Goal: Information Seeking & Learning: Find contact information

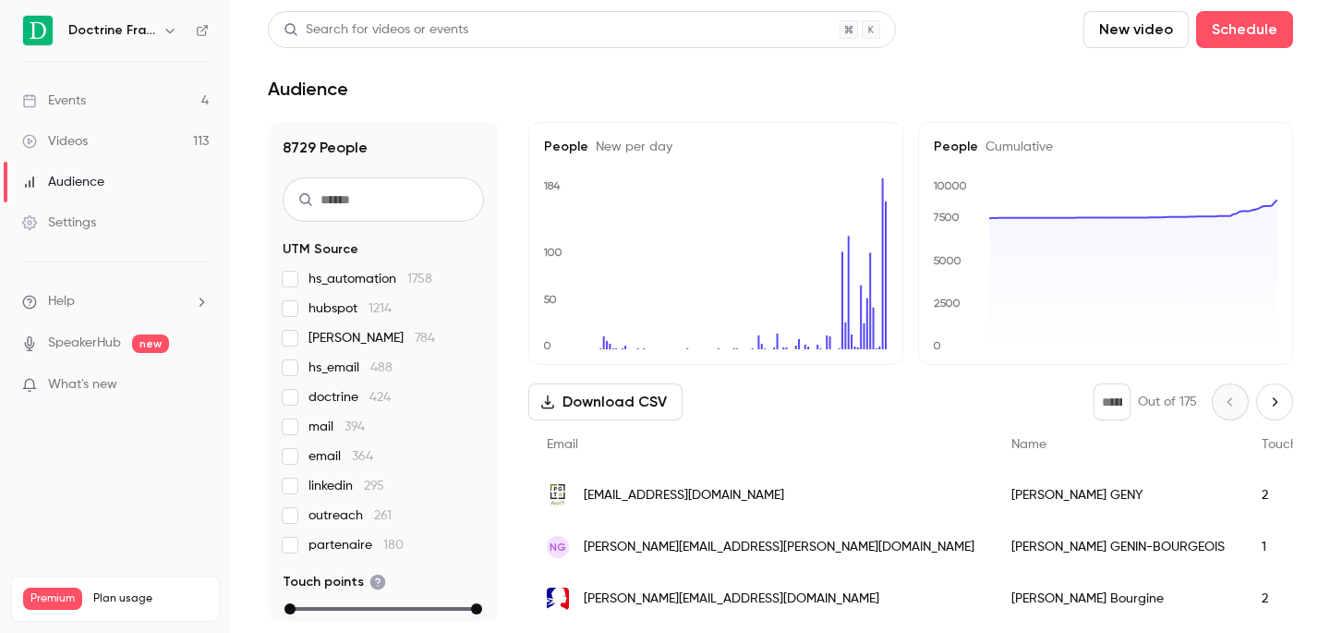
click at [175, 28] on icon "button" at bounding box center [170, 30] width 15 height 15
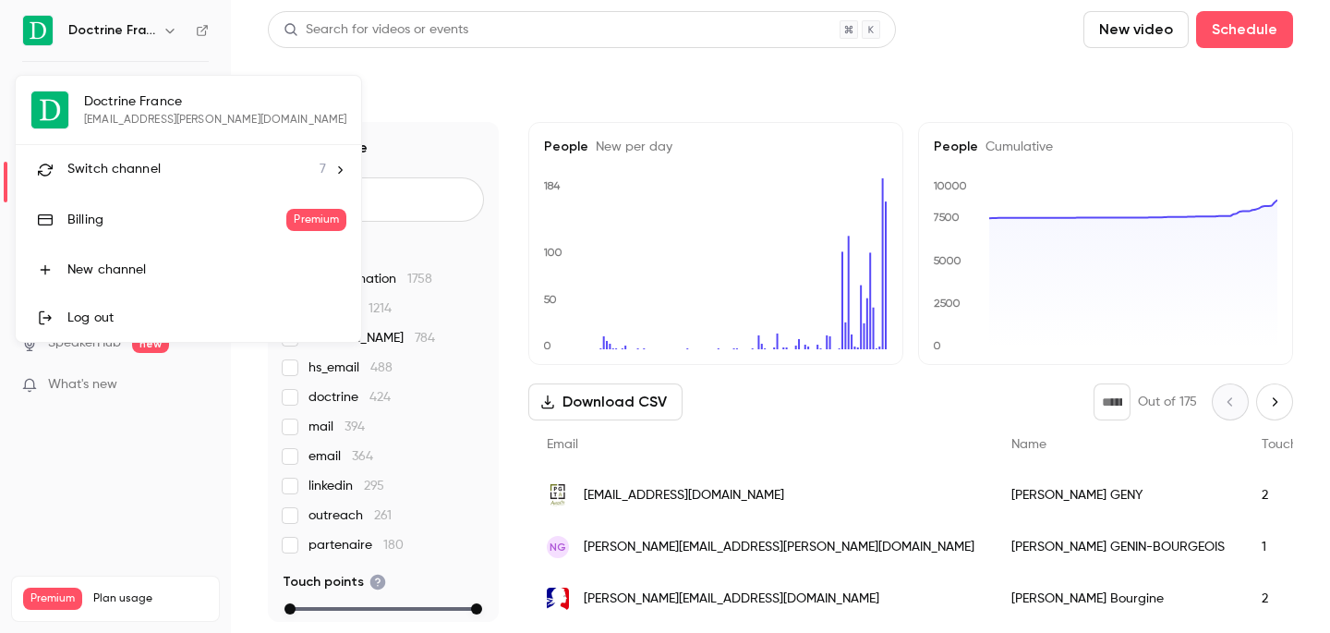
click at [128, 166] on span "Switch channel" at bounding box center [113, 169] width 93 height 19
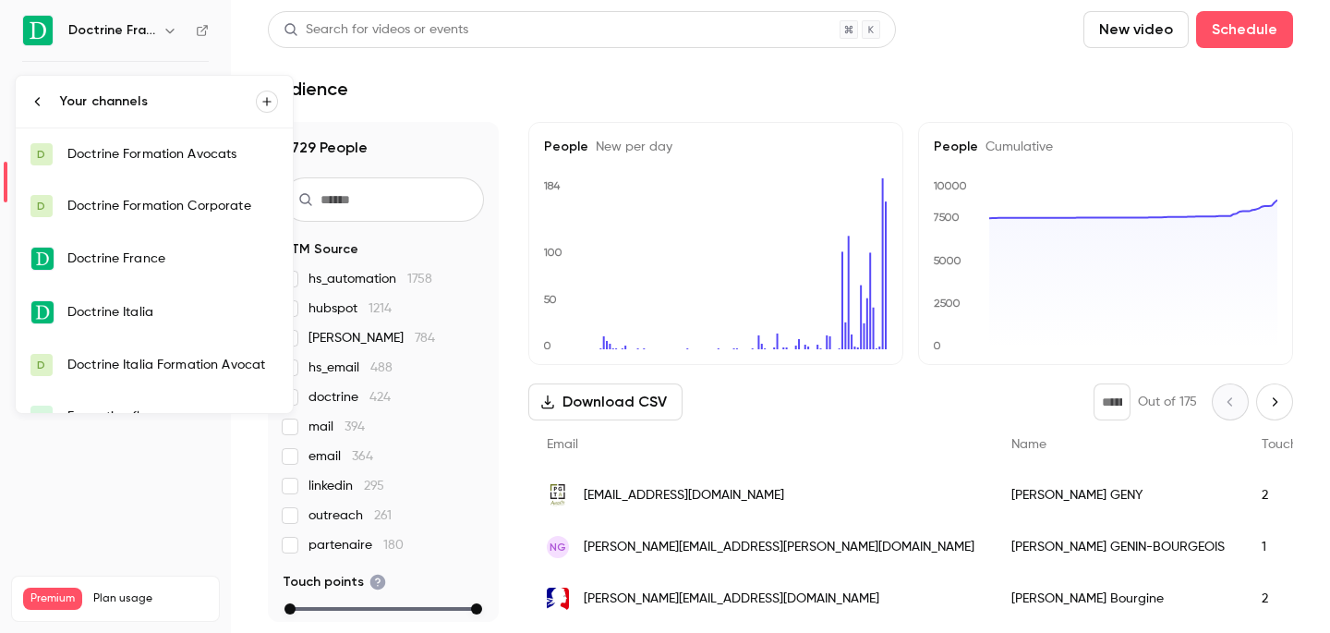
click at [131, 201] on div "Doctrine Formation Corporate" at bounding box center [172, 206] width 211 height 18
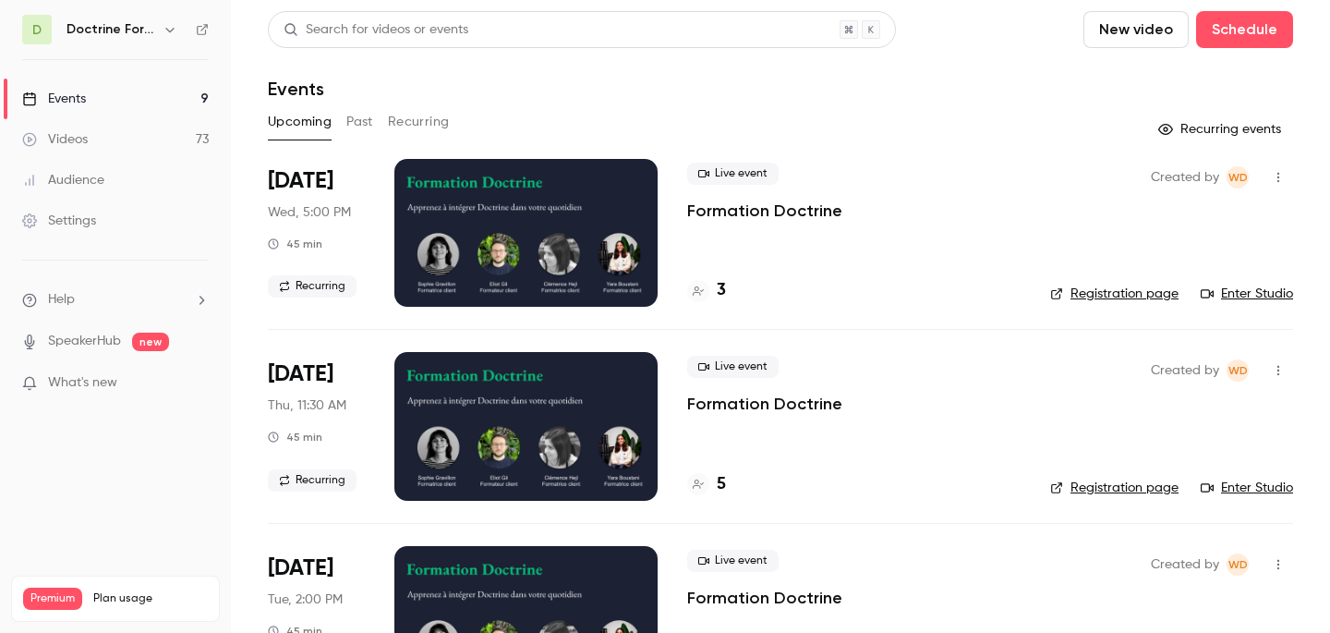
click at [366, 128] on button "Past" at bounding box center [359, 122] width 27 height 30
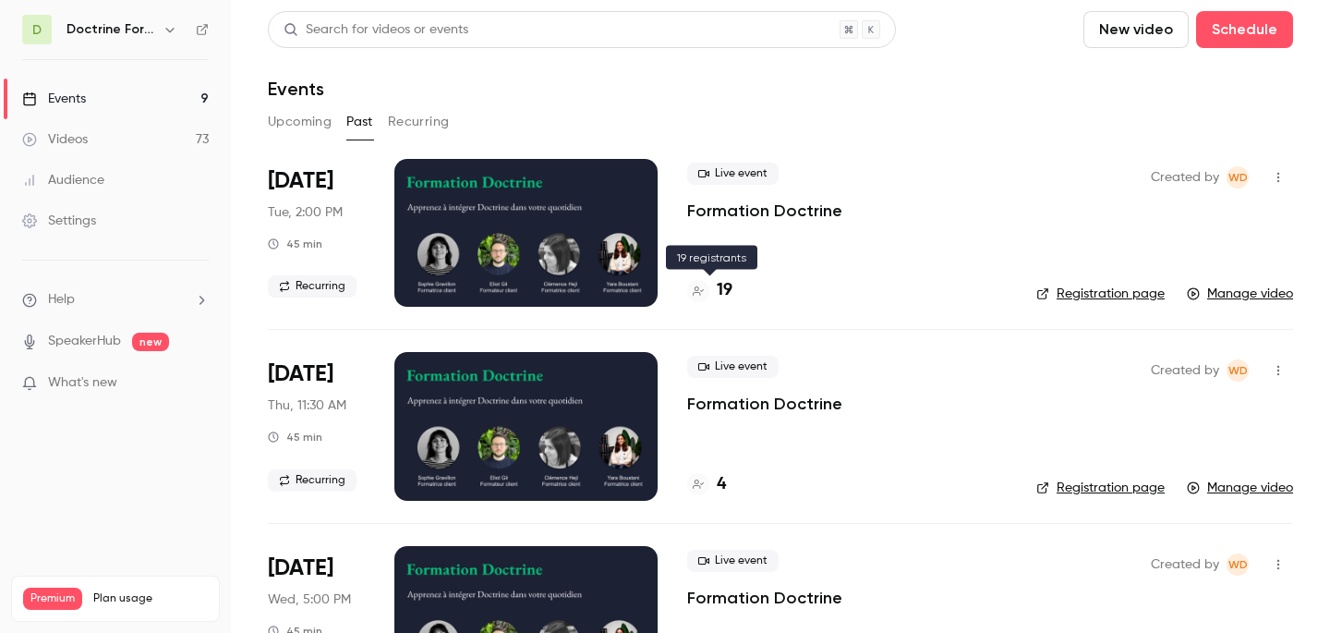
click at [696, 290] on icon at bounding box center [698, 290] width 11 height 9
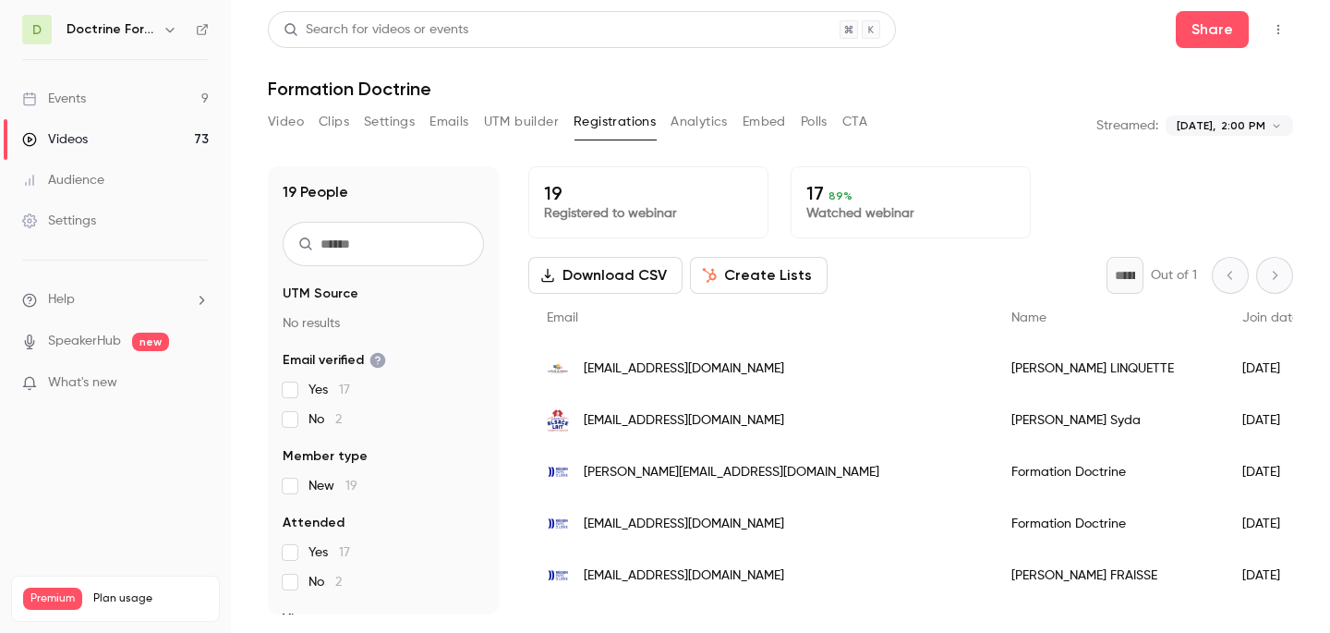
click at [168, 23] on icon "button" at bounding box center [170, 29] width 15 height 15
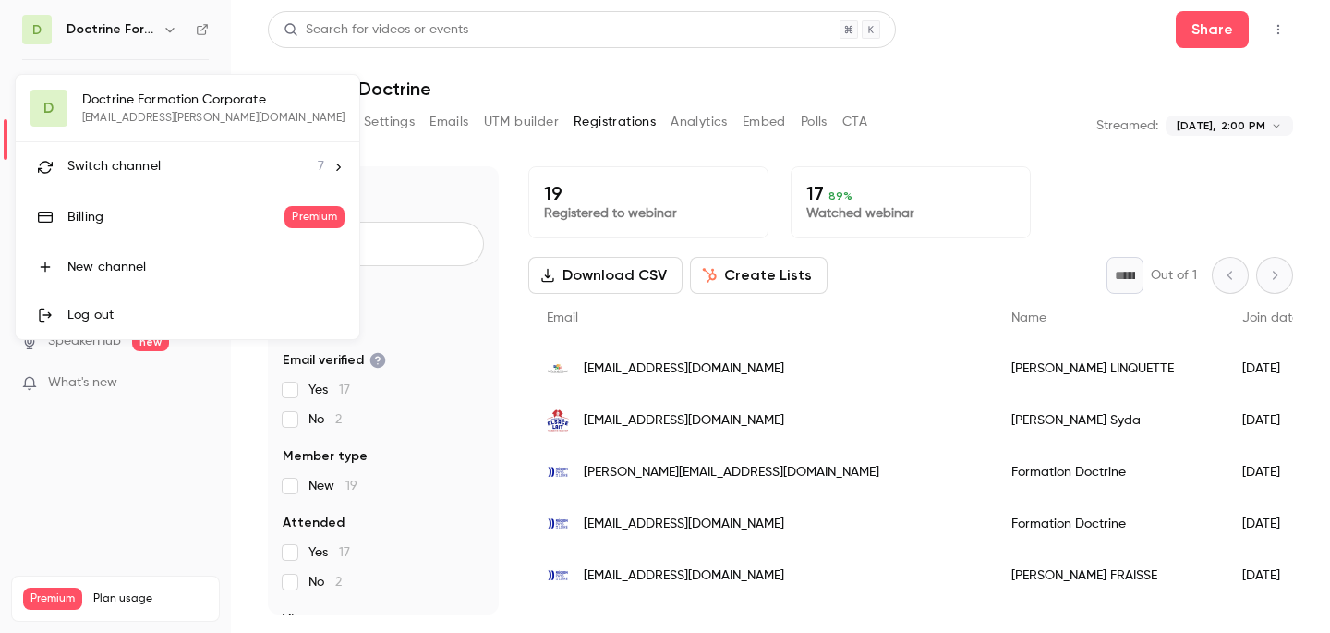
click at [161, 163] on div "Switch channel 7" at bounding box center [195, 166] width 257 height 19
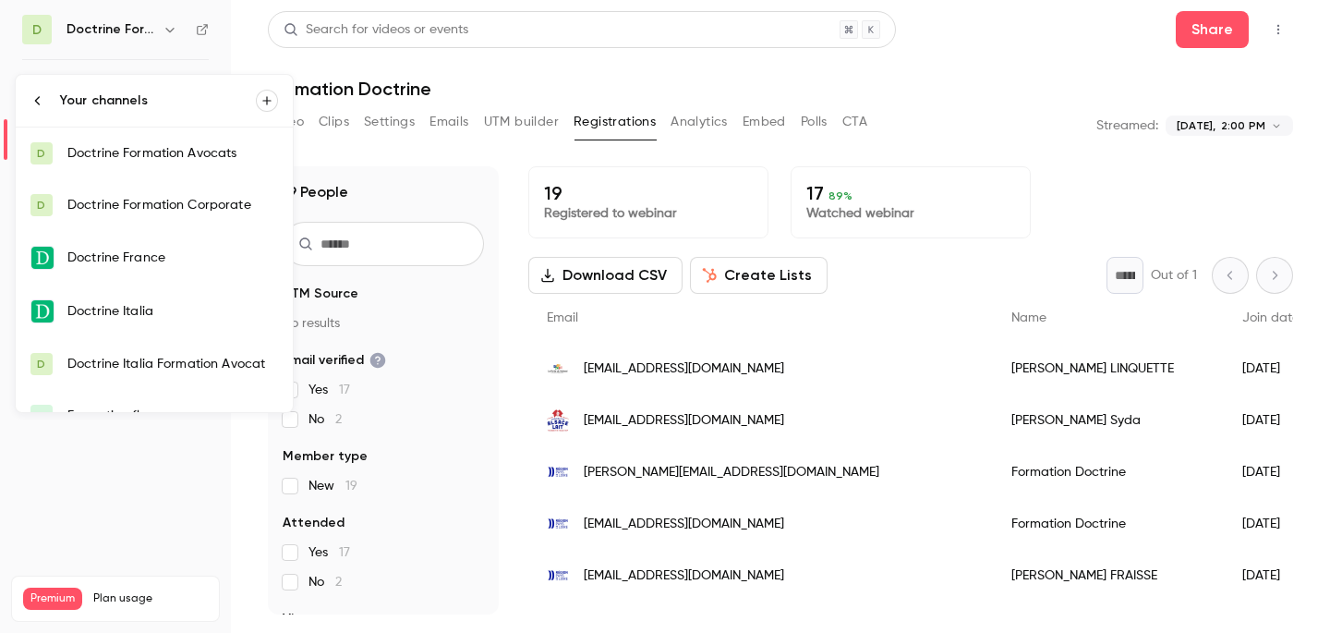
click at [165, 214] on link "D Doctrine Formation Corporate" at bounding box center [154, 205] width 277 height 52
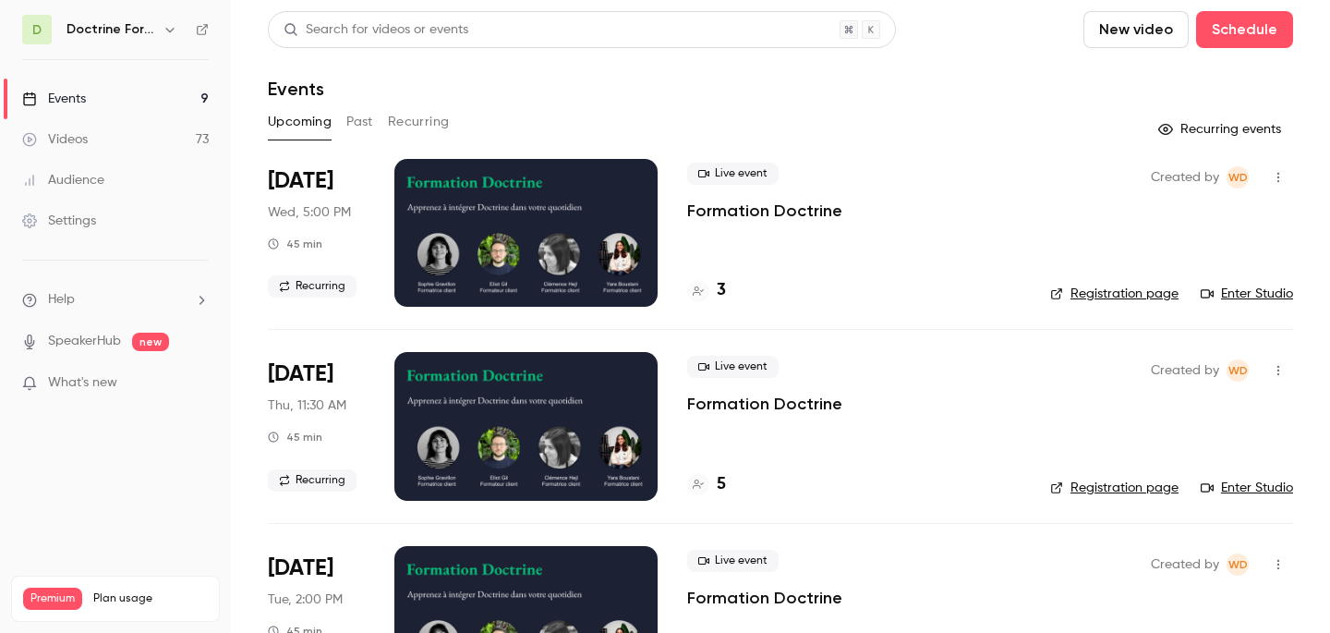
click at [355, 119] on button "Past" at bounding box center [359, 122] width 27 height 30
click at [713, 289] on div "19" at bounding box center [709, 290] width 45 height 25
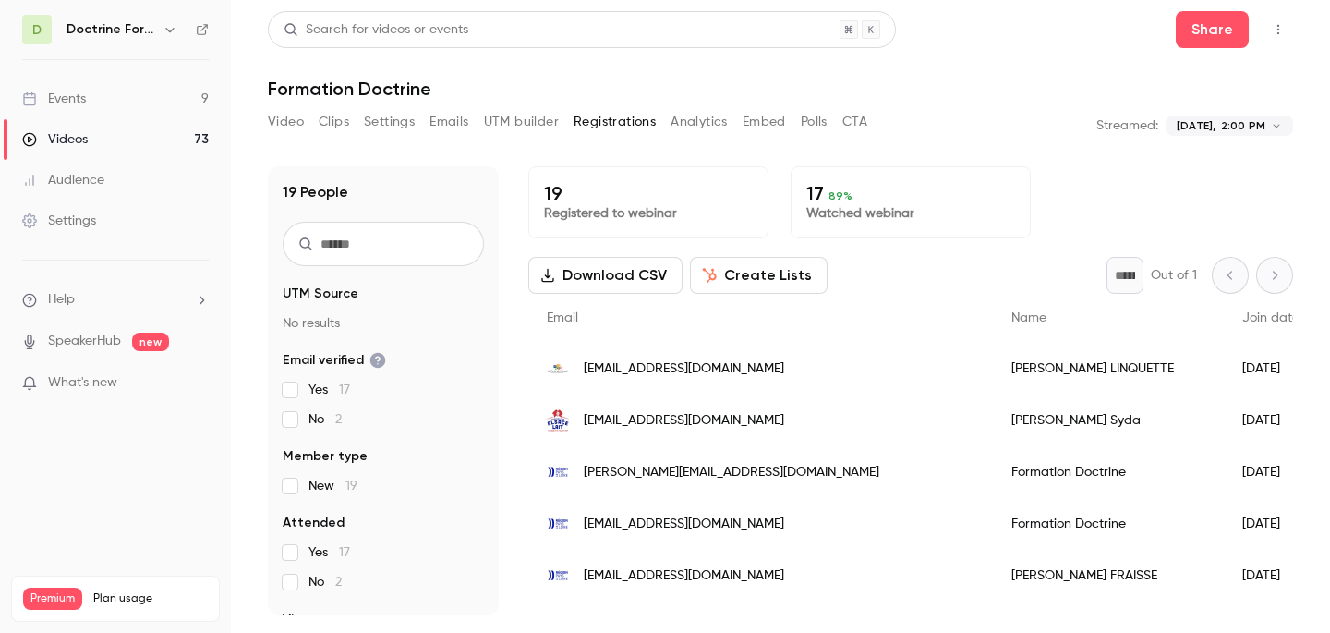
click at [706, 366] on span "[EMAIL_ADDRESS][DOMAIN_NAME]" at bounding box center [684, 368] width 200 height 19
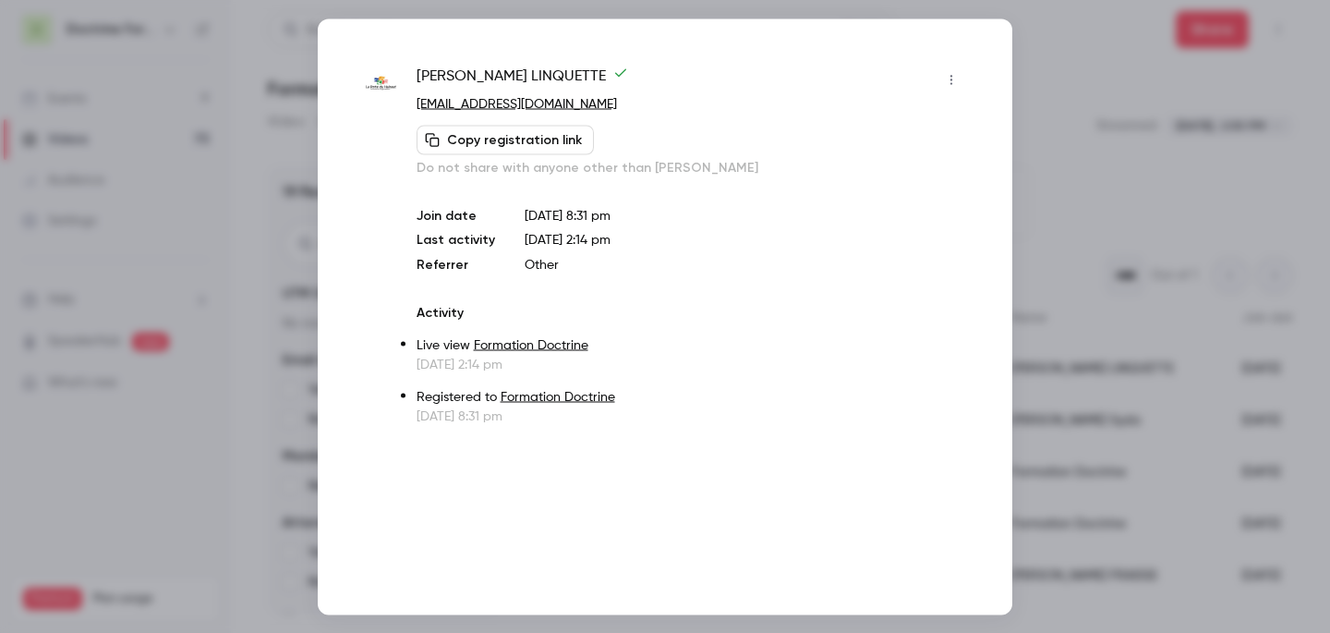
click at [1028, 165] on div at bounding box center [665, 316] width 1330 height 633
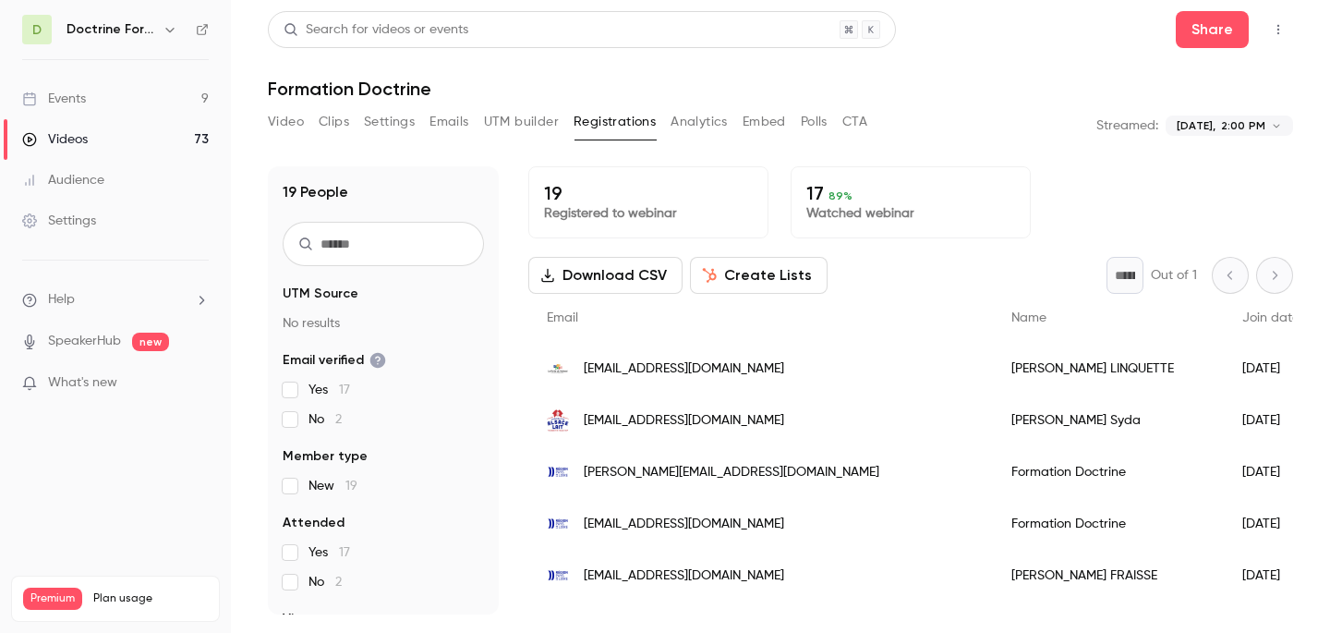
click at [624, 422] on span "[EMAIL_ADDRESS][DOMAIN_NAME]" at bounding box center [684, 420] width 200 height 19
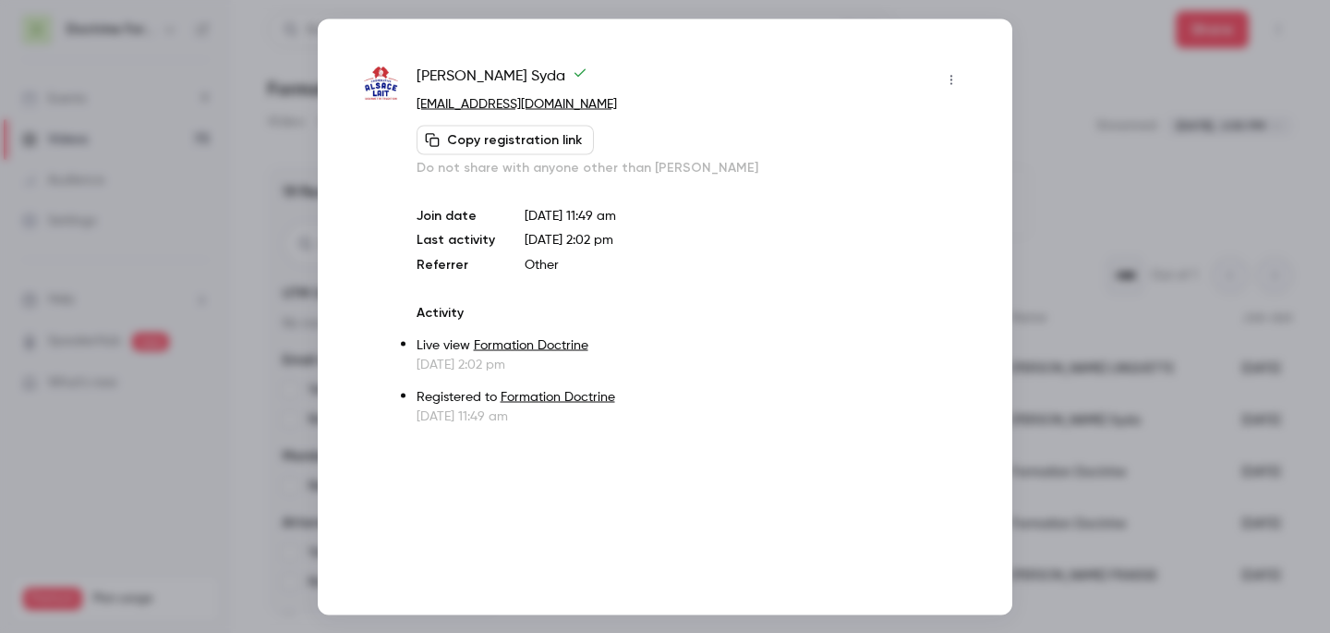
click at [1122, 186] on div at bounding box center [665, 316] width 1330 height 633
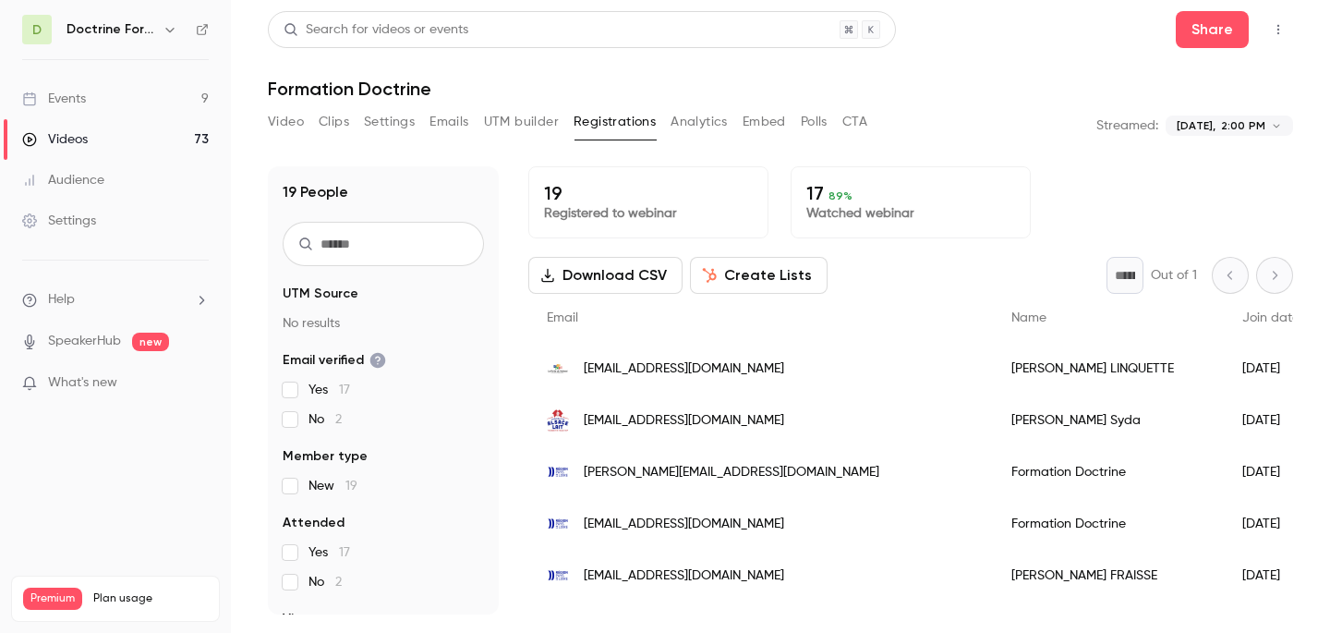
click at [638, 471] on span "[PERSON_NAME][EMAIL_ADDRESS][DOMAIN_NAME]" at bounding box center [732, 472] width 296 height 19
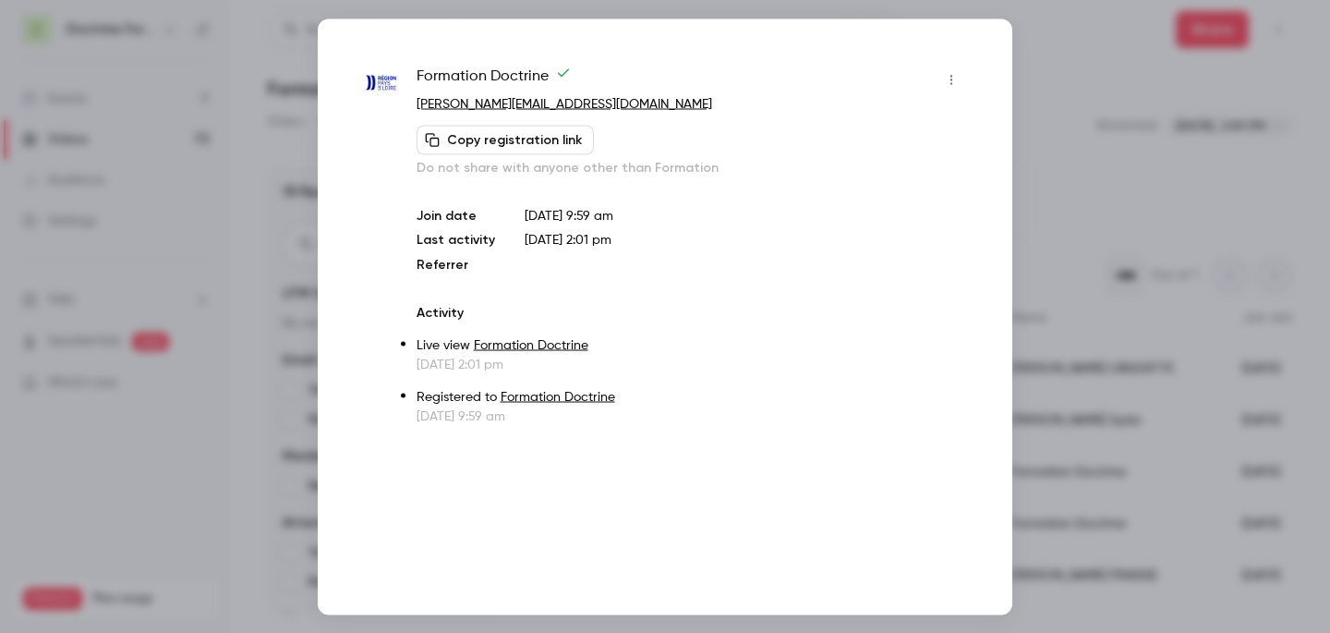
click at [1111, 161] on div at bounding box center [665, 316] width 1330 height 633
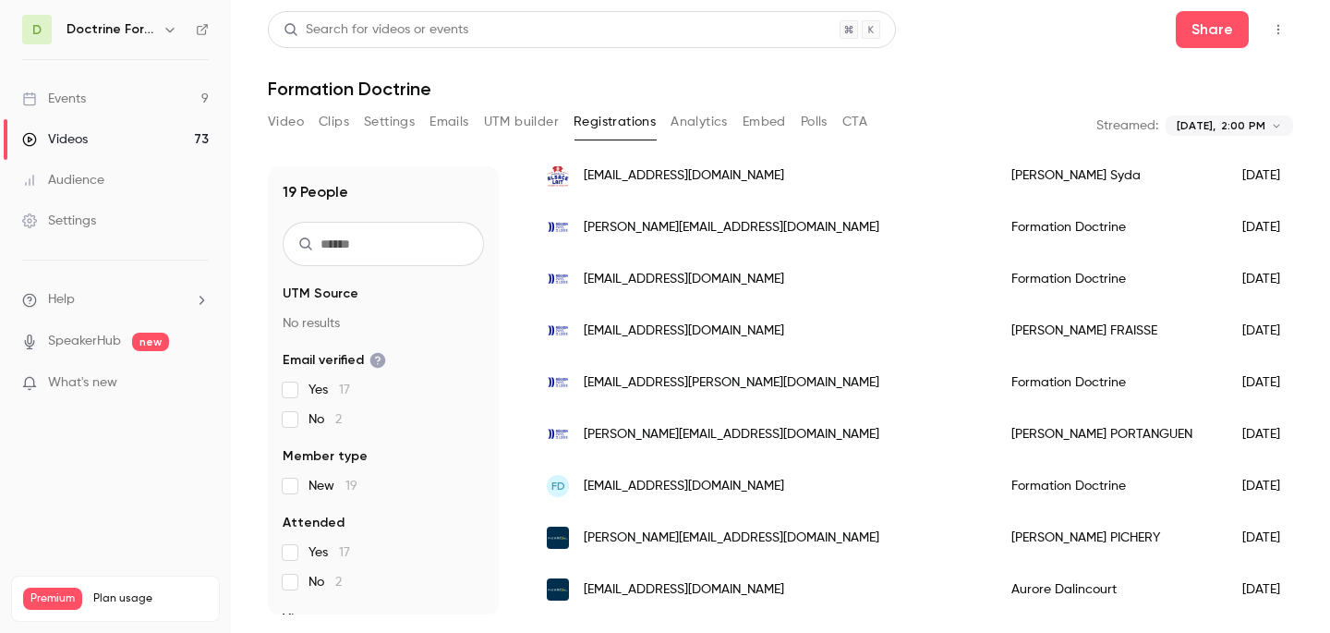
scroll to position [261, 0]
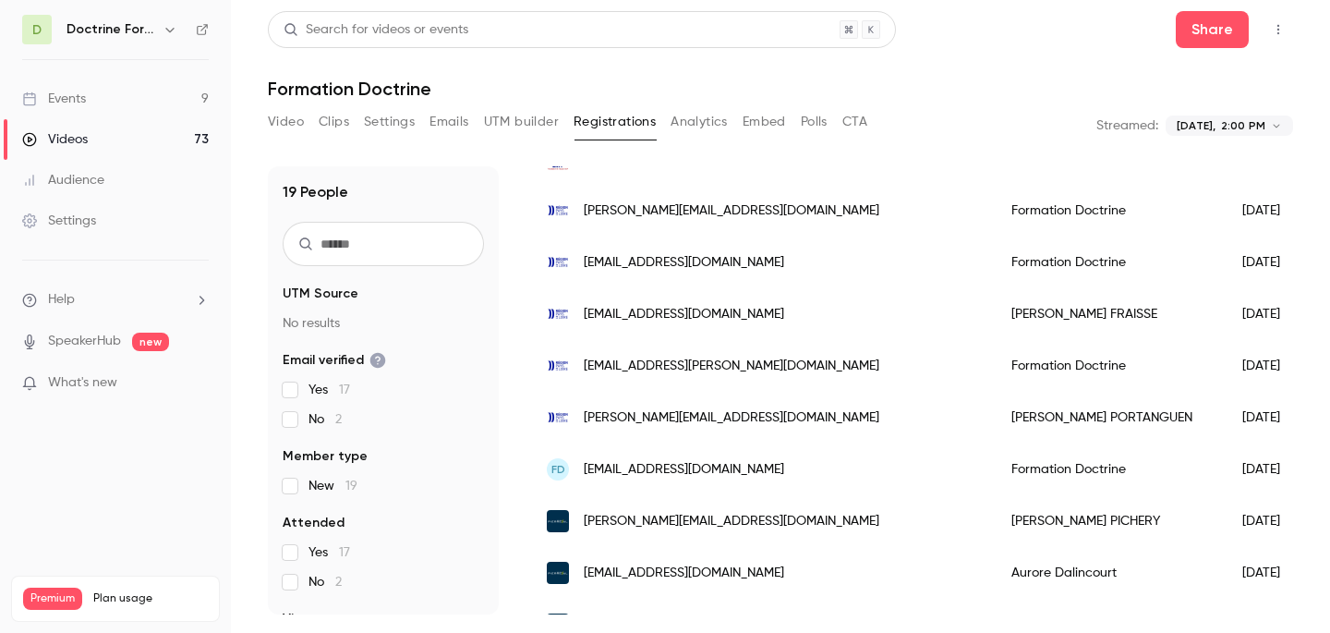
click at [708, 262] on span "[EMAIL_ADDRESS][DOMAIN_NAME]" at bounding box center [684, 262] width 200 height 19
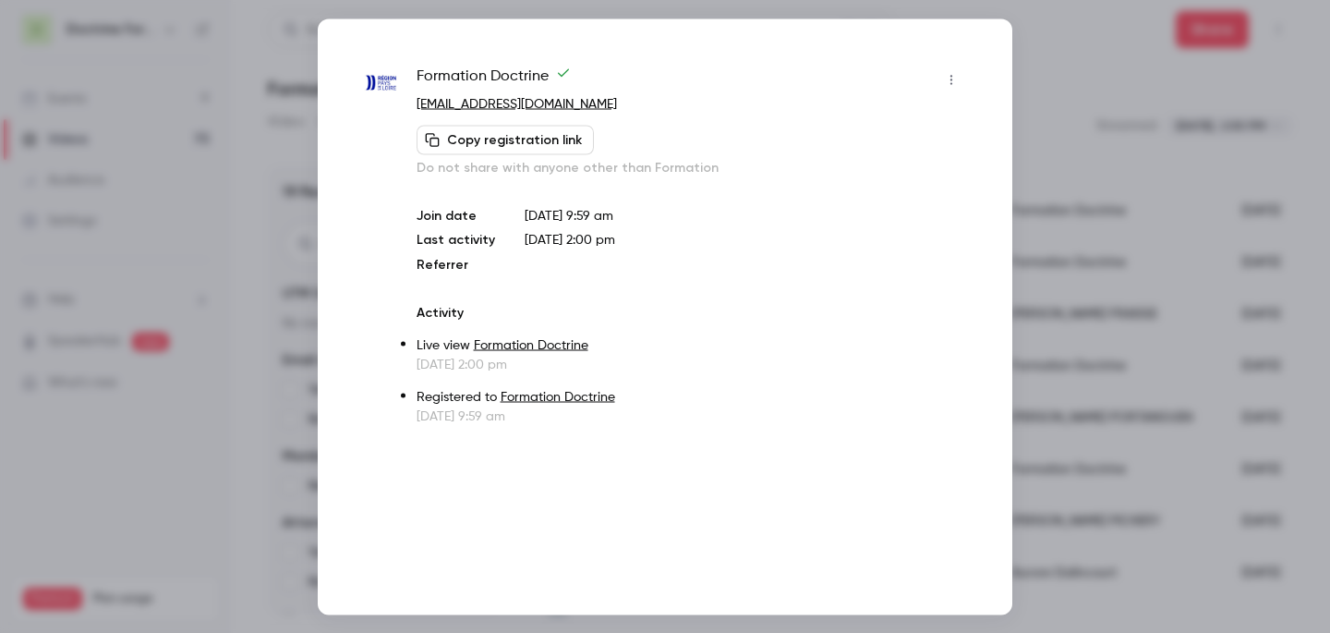
click at [1087, 167] on div at bounding box center [665, 316] width 1330 height 633
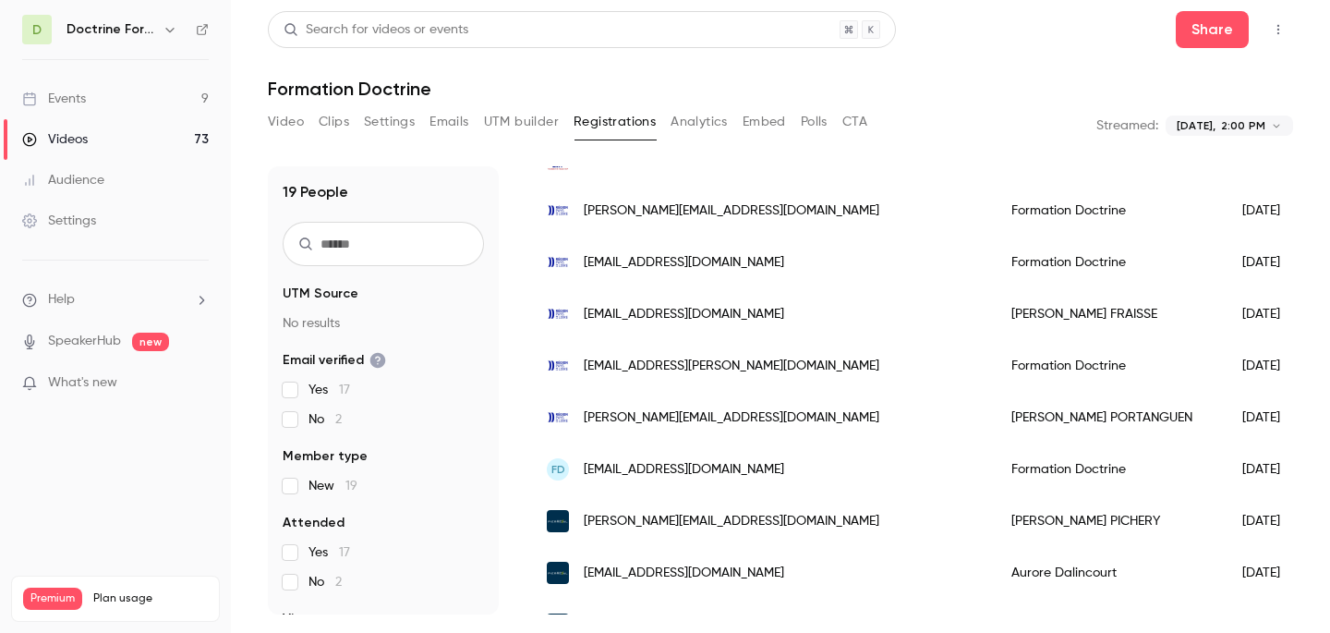
click at [668, 308] on span "[EMAIL_ADDRESS][DOMAIN_NAME]" at bounding box center [684, 314] width 200 height 19
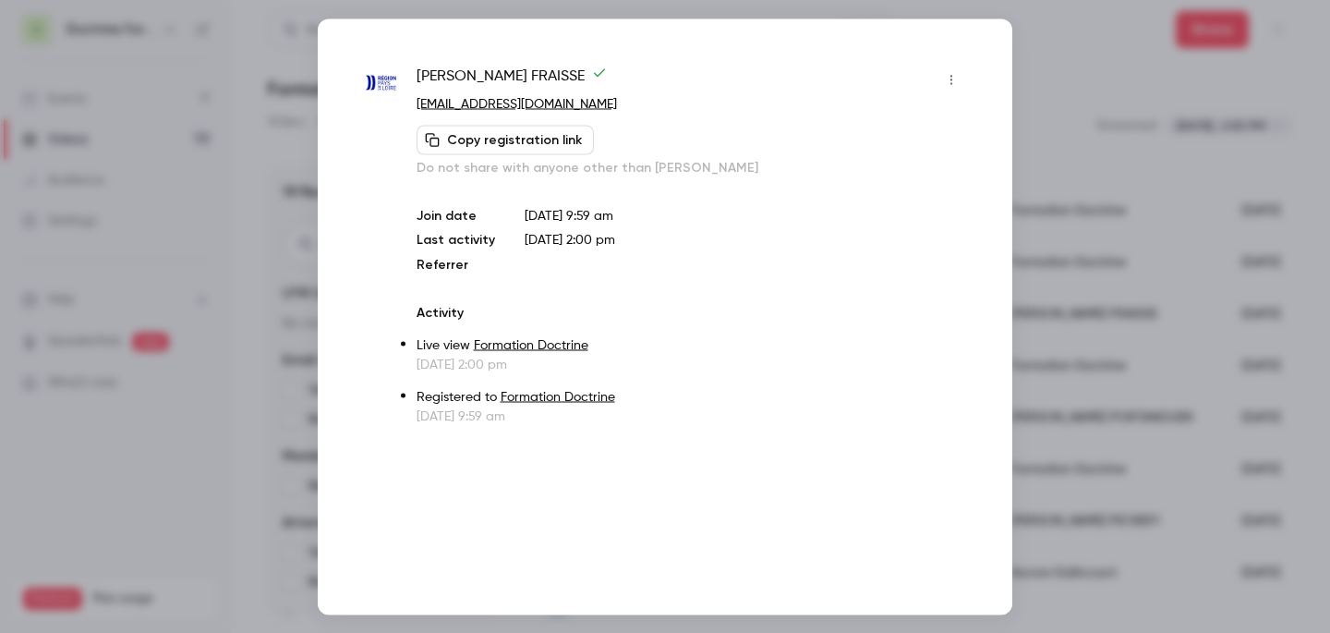
click at [1144, 85] on div at bounding box center [665, 316] width 1330 height 633
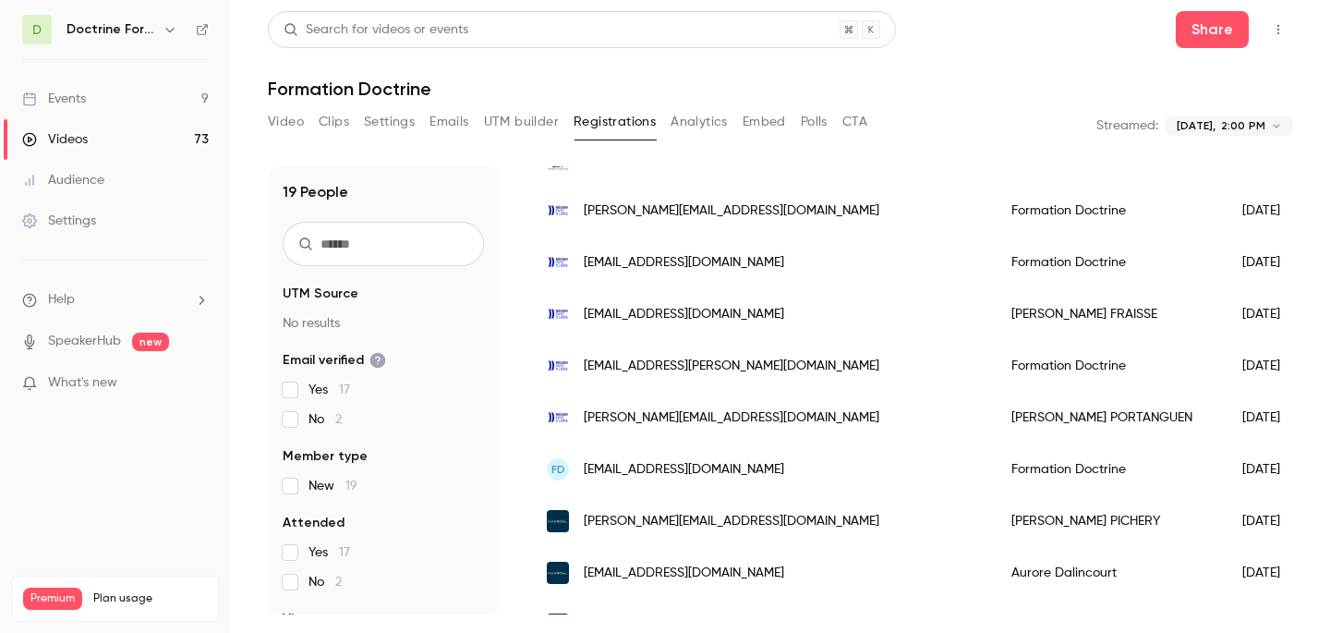
click at [691, 356] on span "[EMAIL_ADDRESS][PERSON_NAME][DOMAIN_NAME]" at bounding box center [732, 365] width 296 height 19
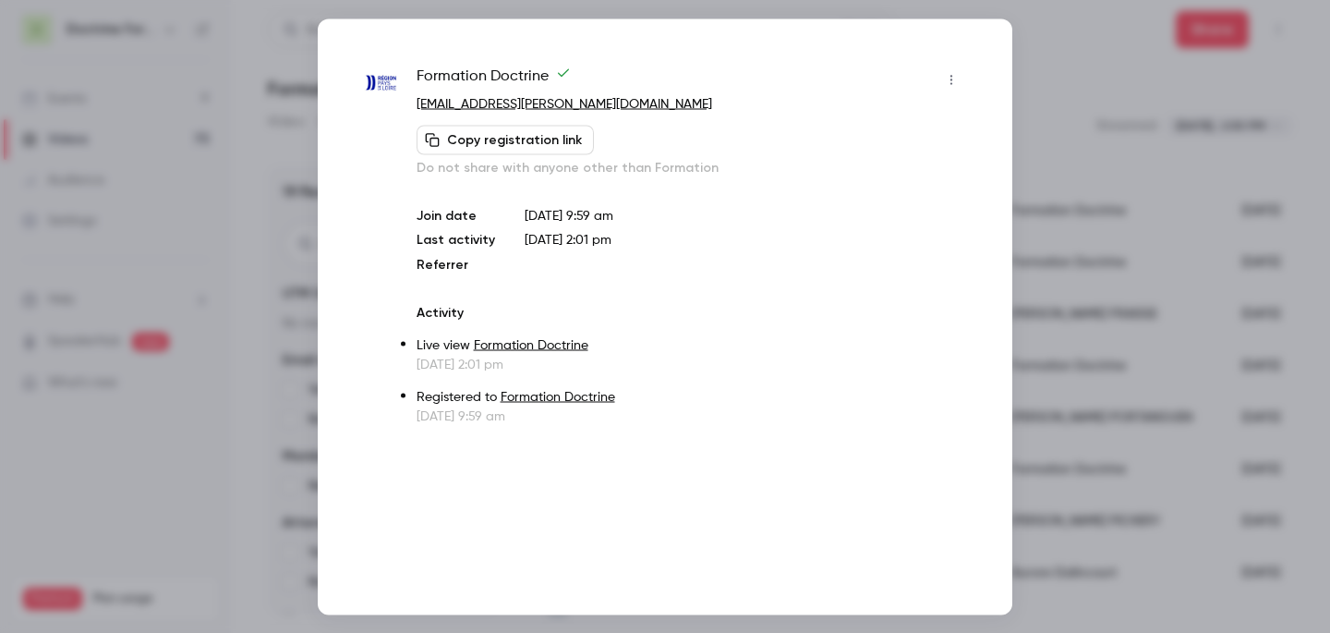
click at [1122, 154] on div at bounding box center [665, 316] width 1330 height 633
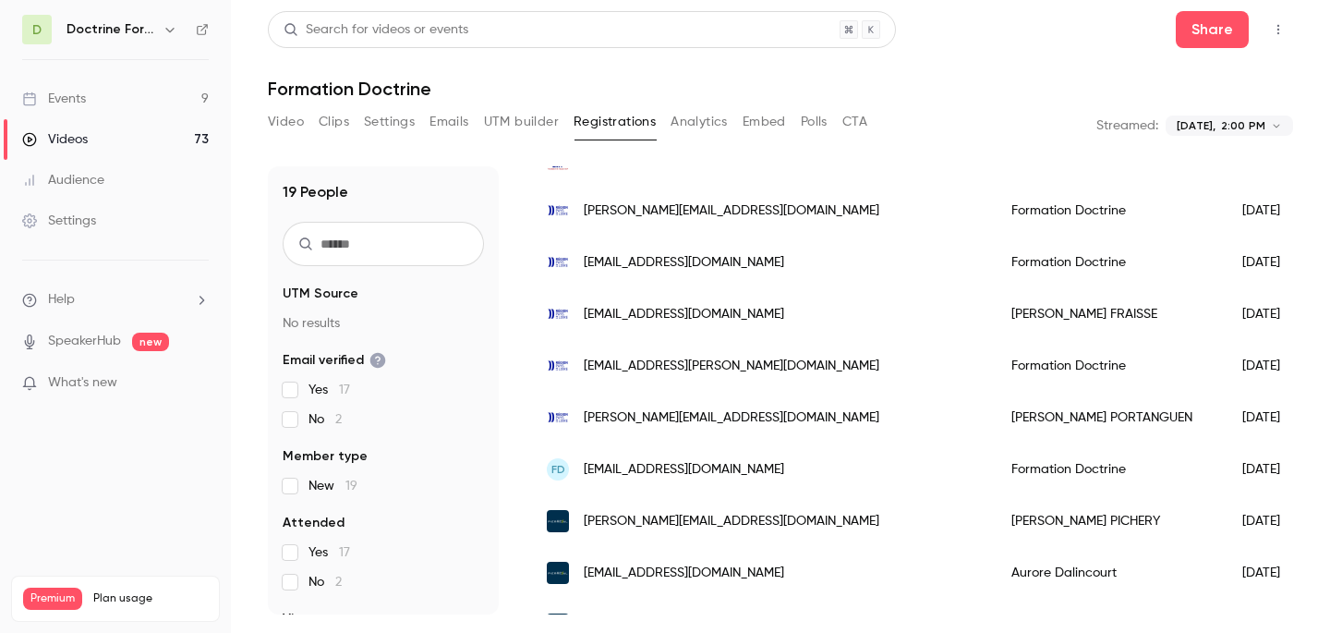
click at [634, 422] on span "[PERSON_NAME][EMAIL_ADDRESS][DOMAIN_NAME]" at bounding box center [732, 417] width 296 height 19
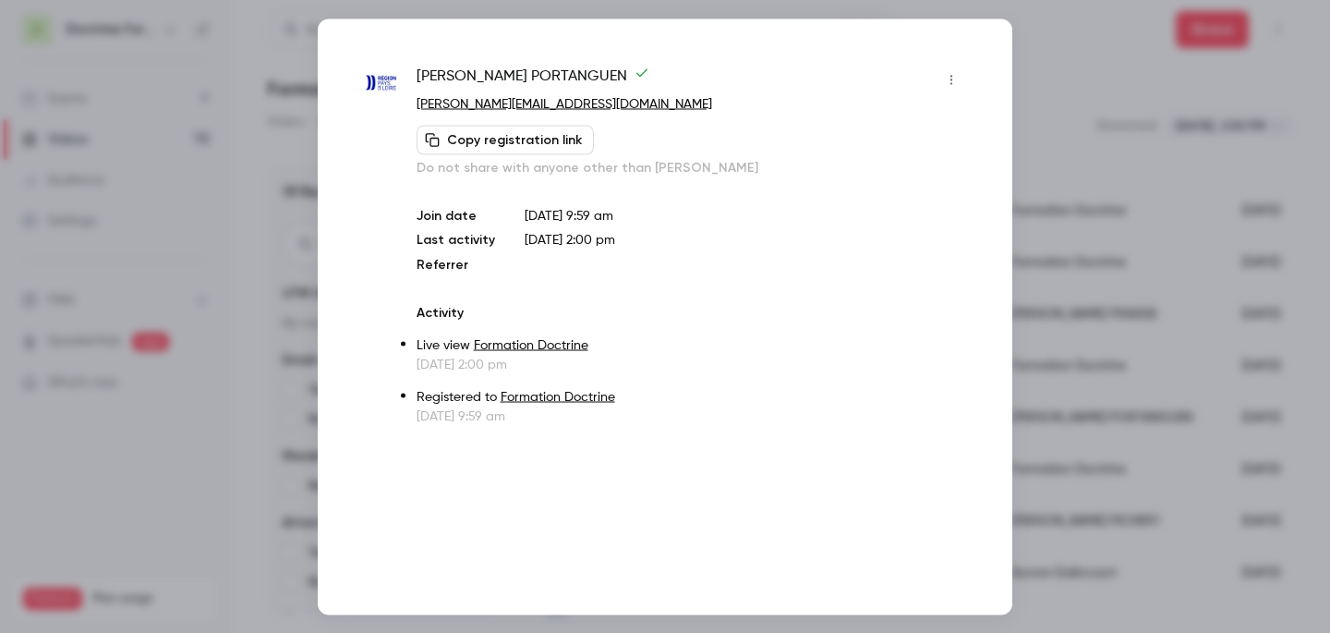
click at [1093, 91] on div at bounding box center [665, 316] width 1330 height 633
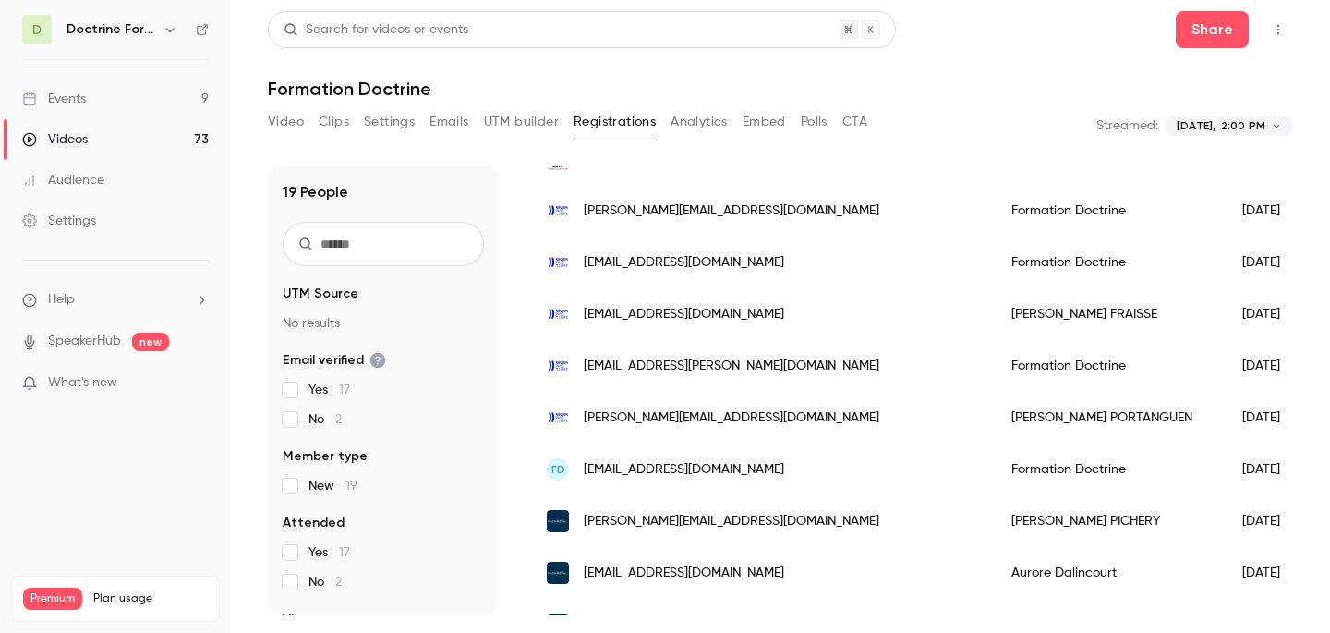
click at [645, 409] on span "[PERSON_NAME][EMAIL_ADDRESS][DOMAIN_NAME]" at bounding box center [732, 417] width 296 height 19
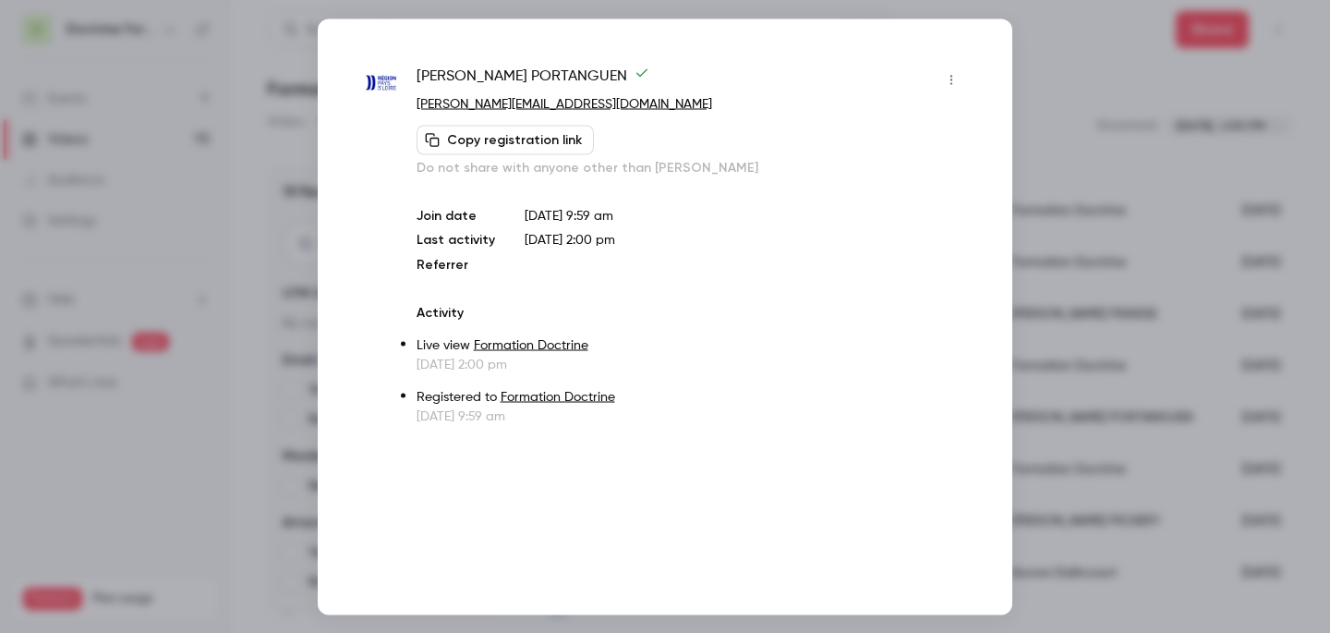
click at [1058, 156] on div at bounding box center [665, 316] width 1330 height 633
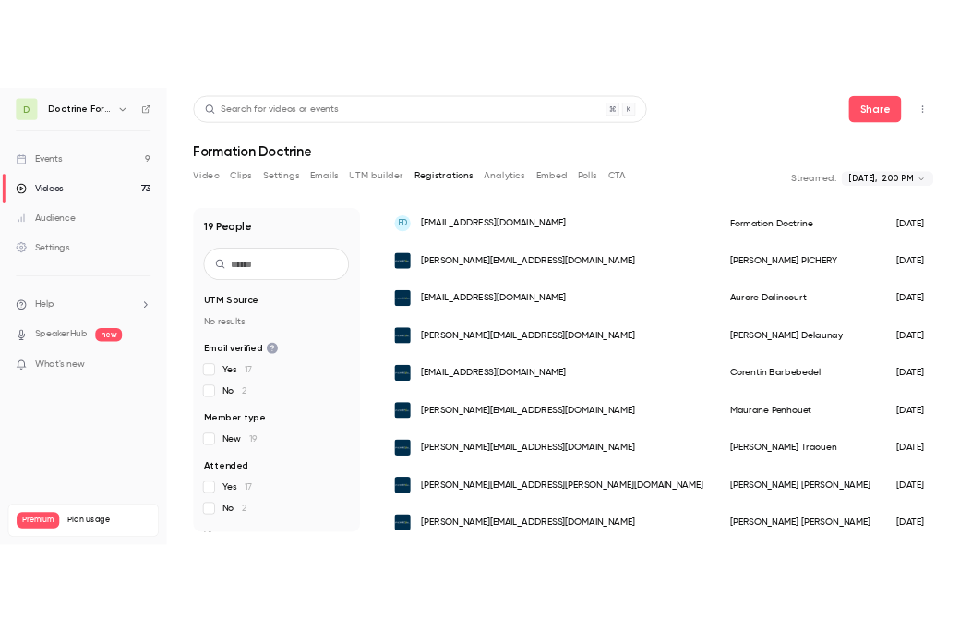
scroll to position [540, 0]
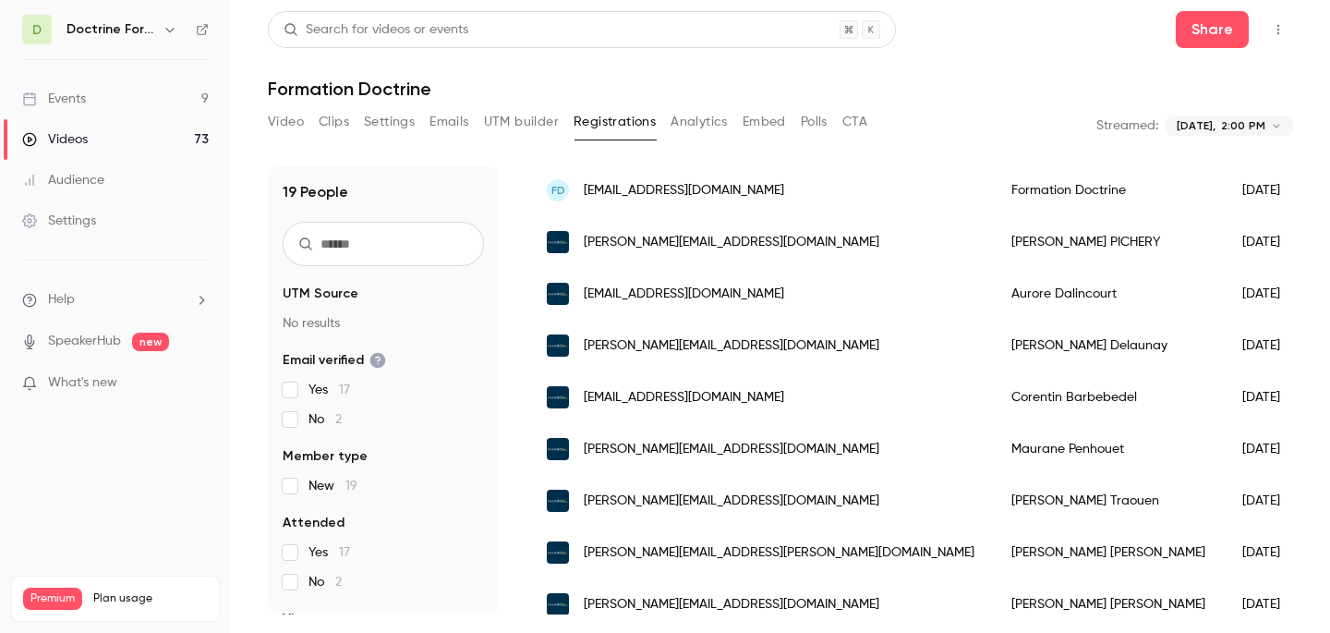
click at [718, 187] on span "[EMAIL_ADDRESS][DOMAIN_NAME]" at bounding box center [684, 190] width 200 height 19
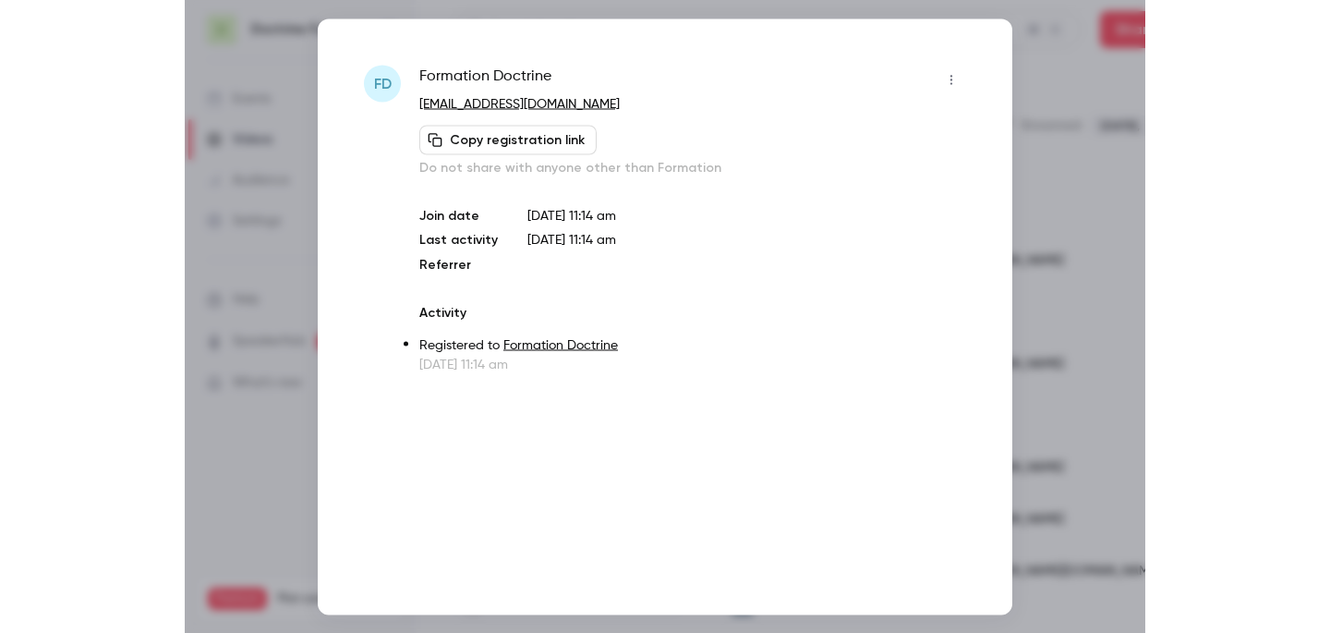
scroll to position [559, 0]
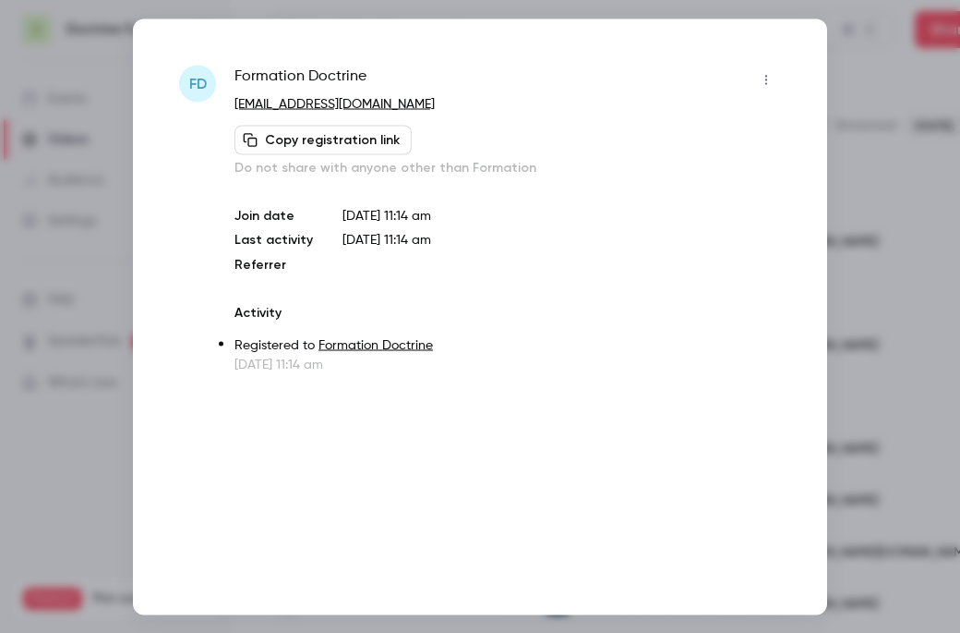
click at [873, 154] on div at bounding box center [480, 316] width 960 height 633
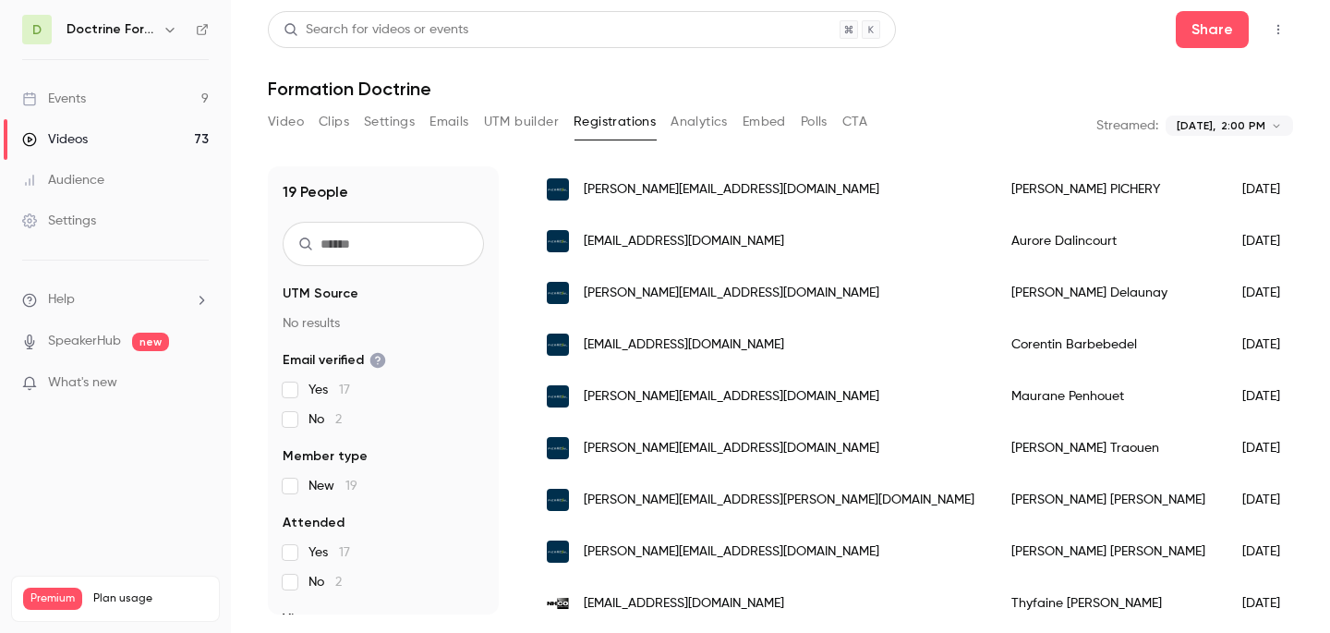
scroll to position [589, 0]
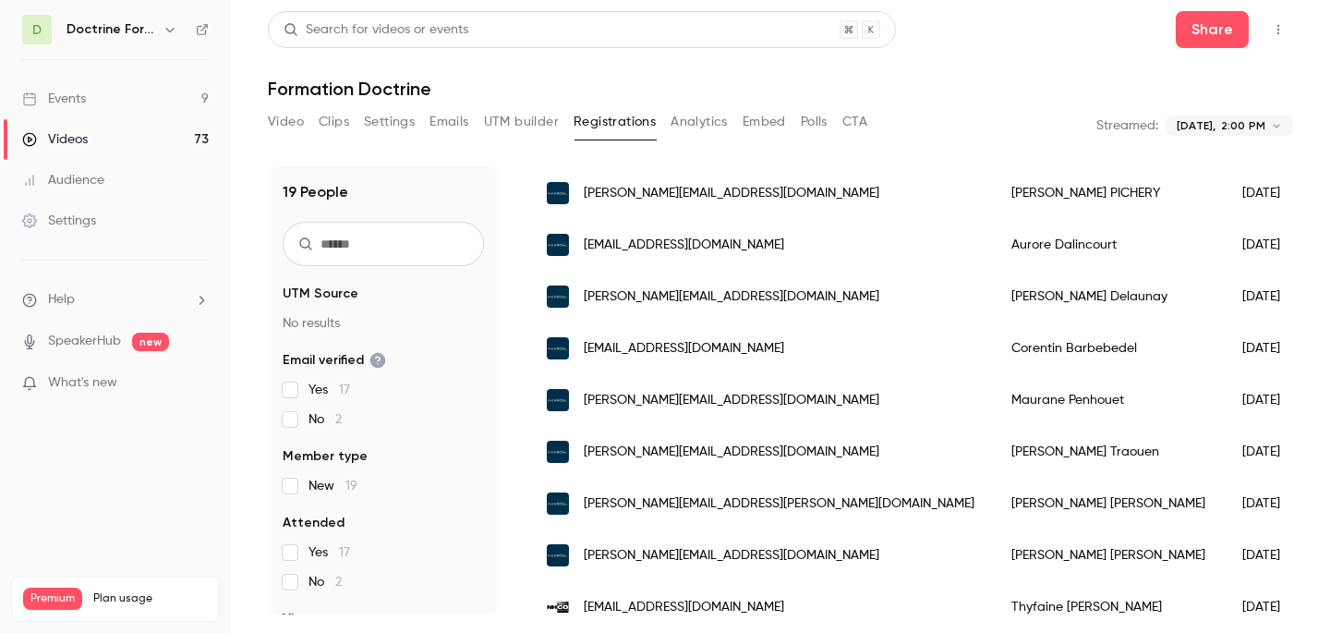
click at [698, 193] on span "[PERSON_NAME][EMAIL_ADDRESS][DOMAIN_NAME]" at bounding box center [732, 193] width 296 height 19
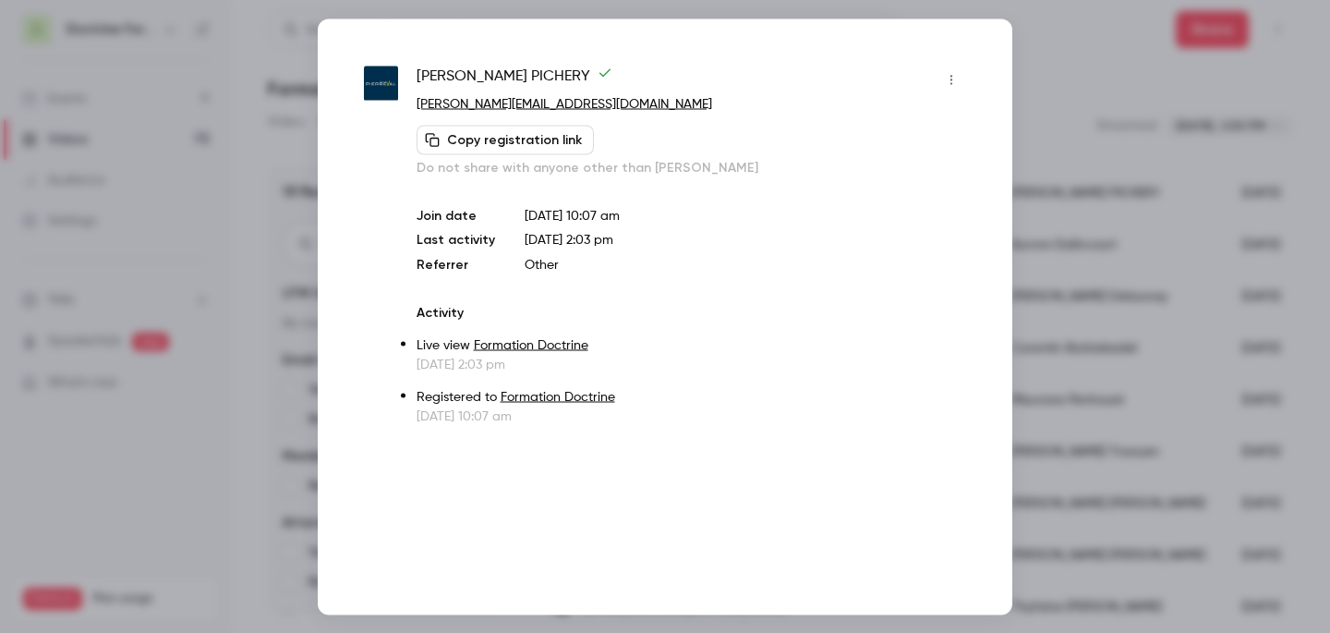
click at [1131, 186] on div at bounding box center [665, 316] width 1330 height 633
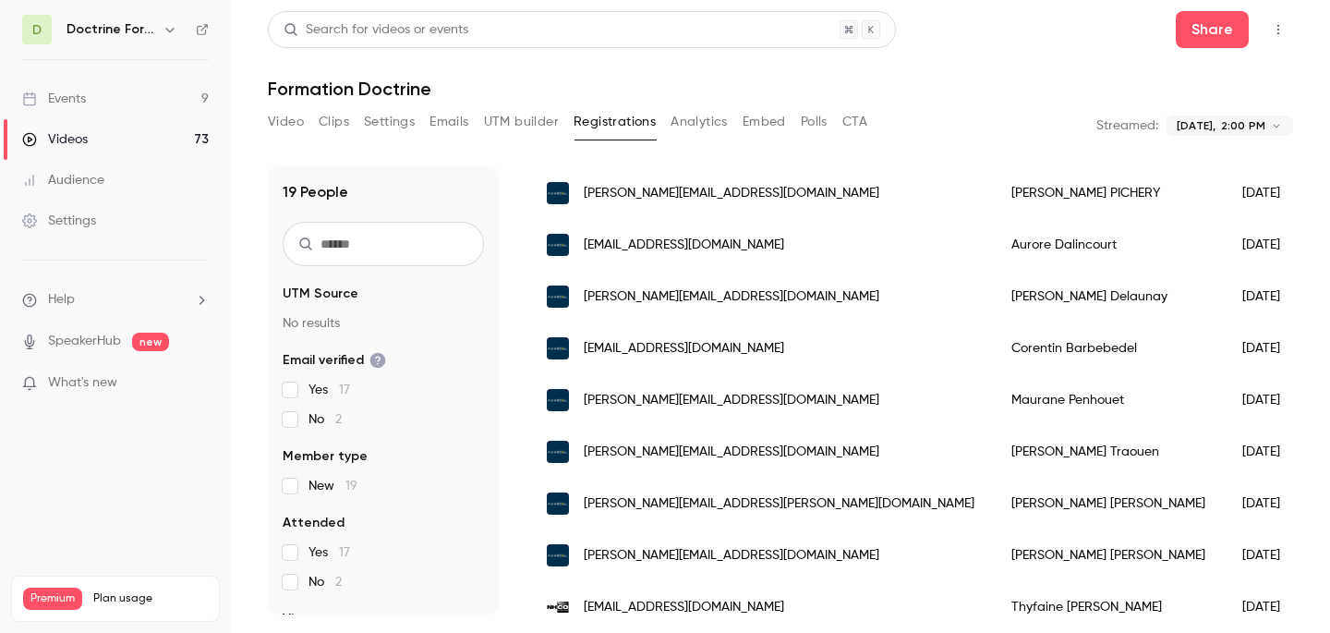
scroll to position [630, 0]
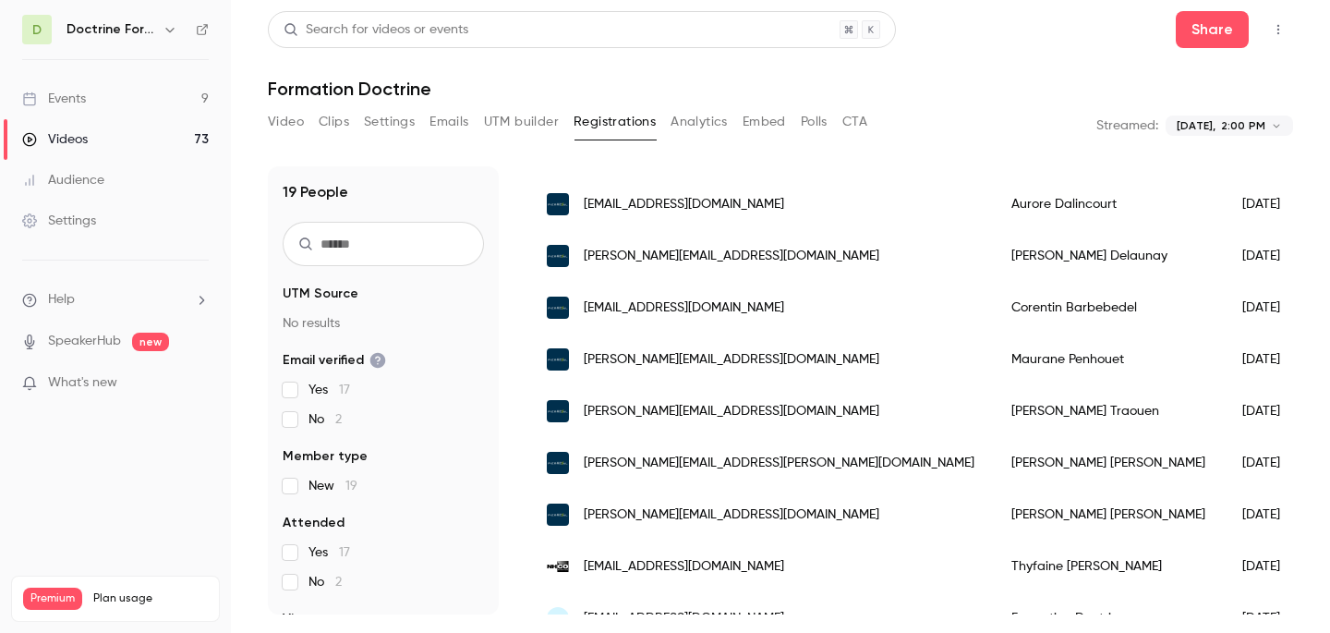
click at [682, 199] on span "[EMAIL_ADDRESS][DOMAIN_NAME]" at bounding box center [684, 204] width 200 height 19
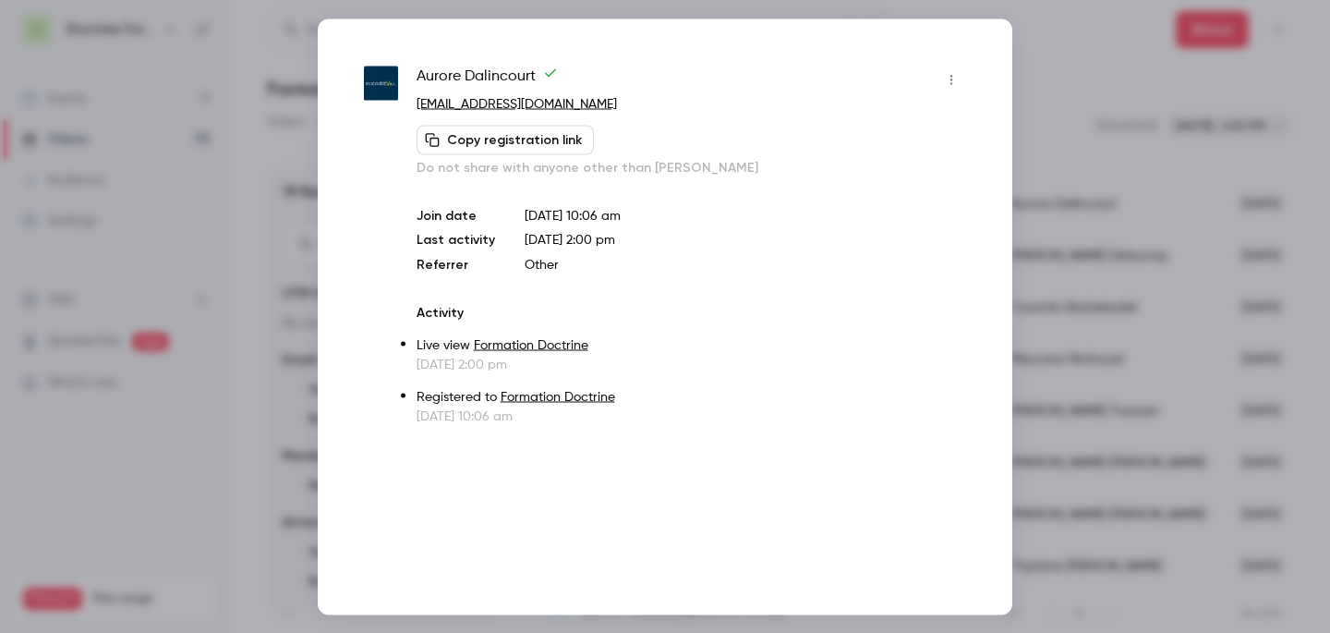
click at [1143, 207] on div at bounding box center [665, 316] width 1330 height 633
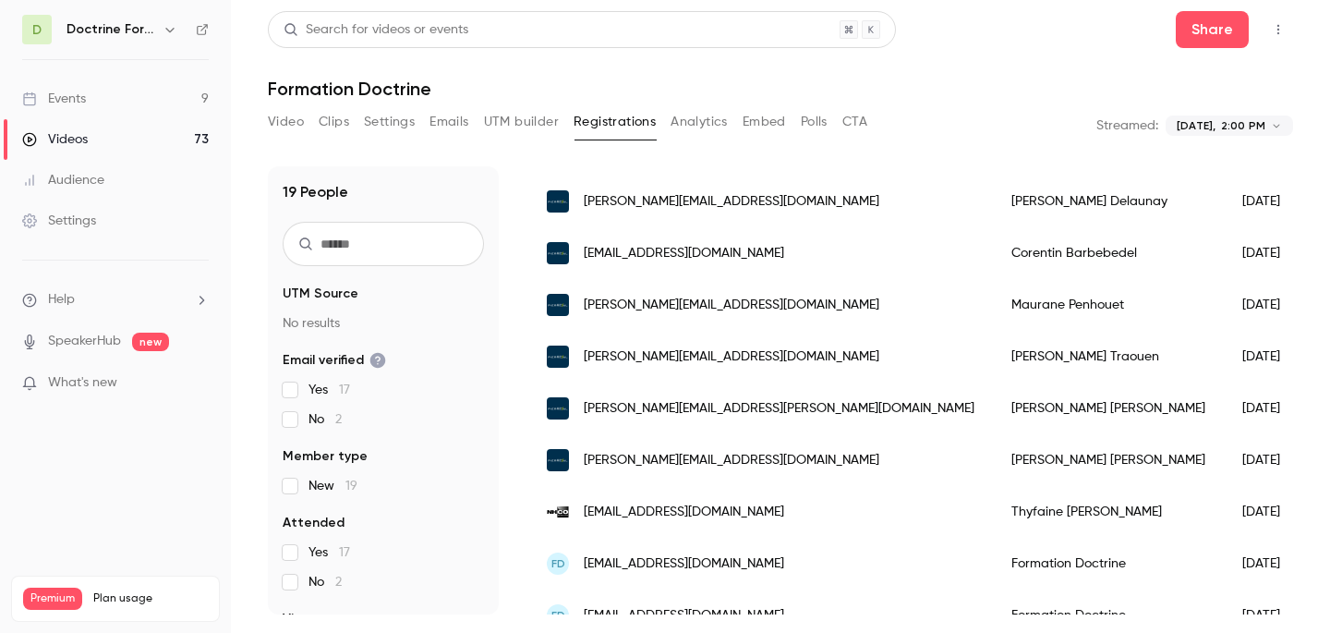
scroll to position [686, 0]
click at [704, 204] on span "[PERSON_NAME][EMAIL_ADDRESS][DOMAIN_NAME]" at bounding box center [732, 199] width 296 height 19
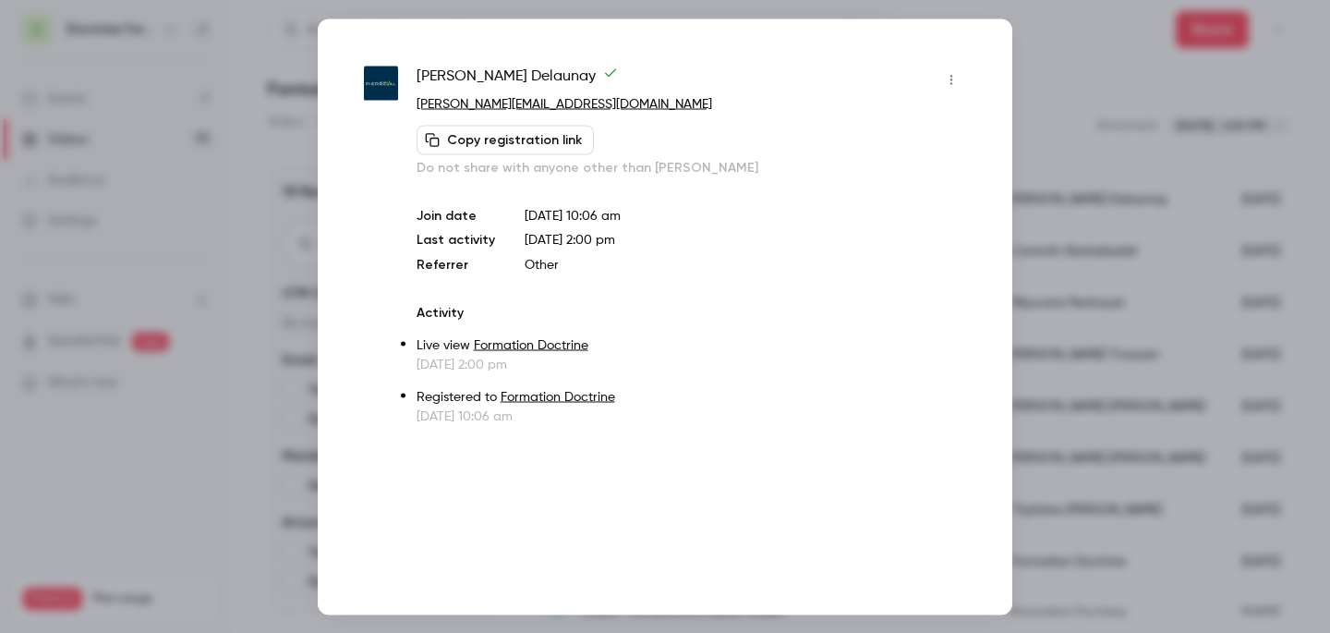
click at [1047, 251] on div at bounding box center [665, 316] width 1330 height 633
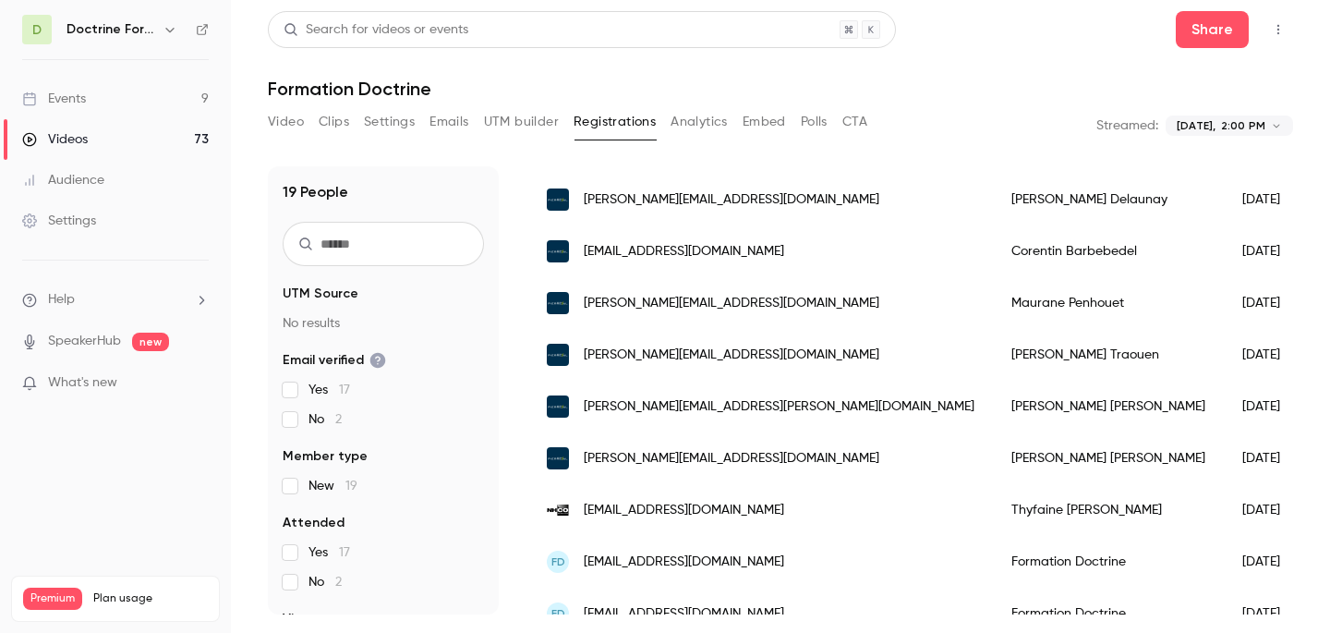
scroll to position [711, 0]
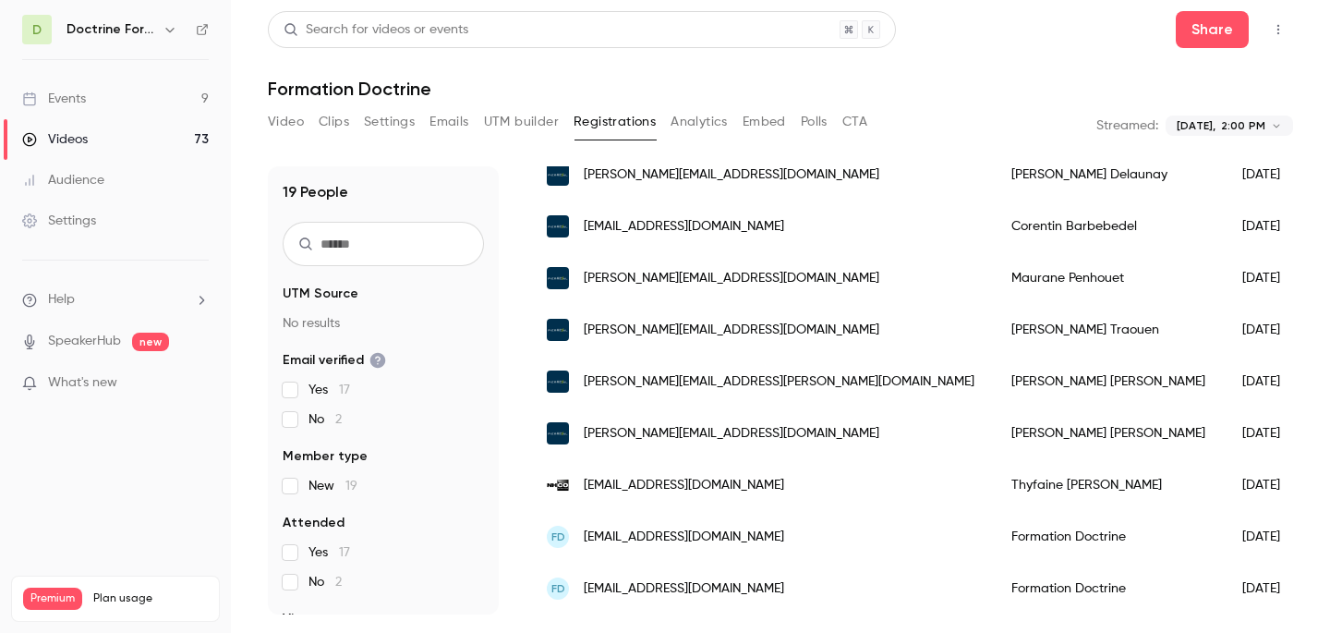
click at [743, 221] on span "[EMAIL_ADDRESS][DOMAIN_NAME]" at bounding box center [684, 226] width 200 height 19
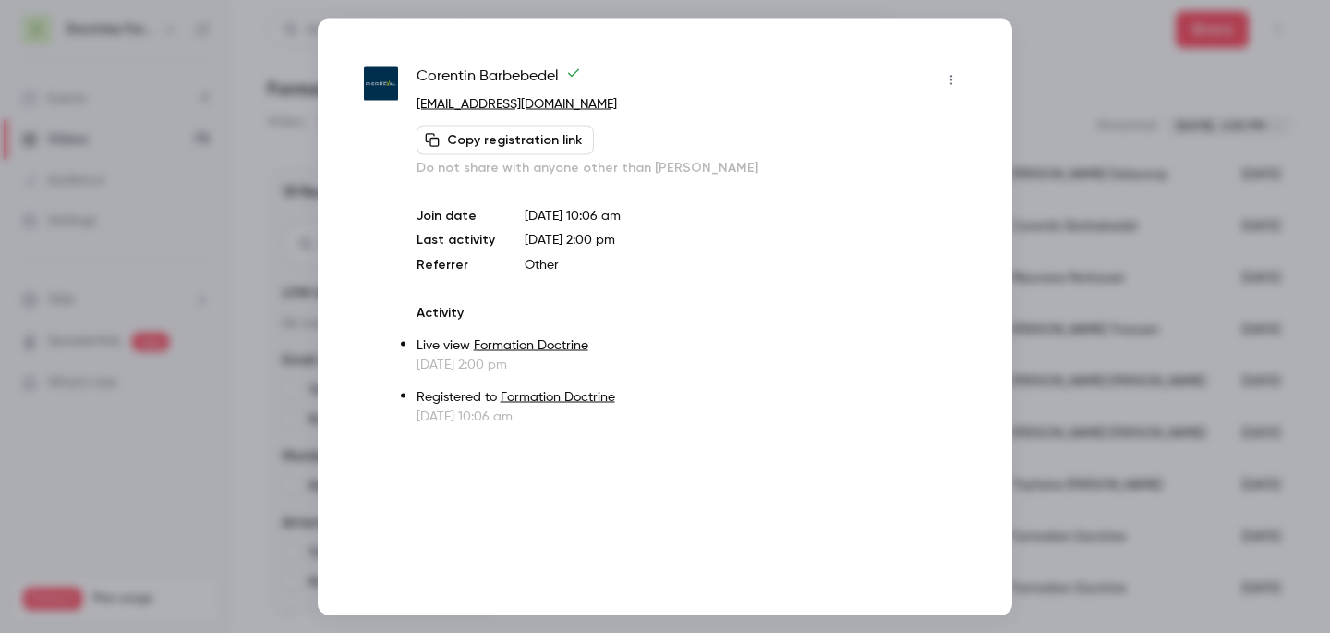
click at [1137, 239] on div at bounding box center [665, 316] width 1330 height 633
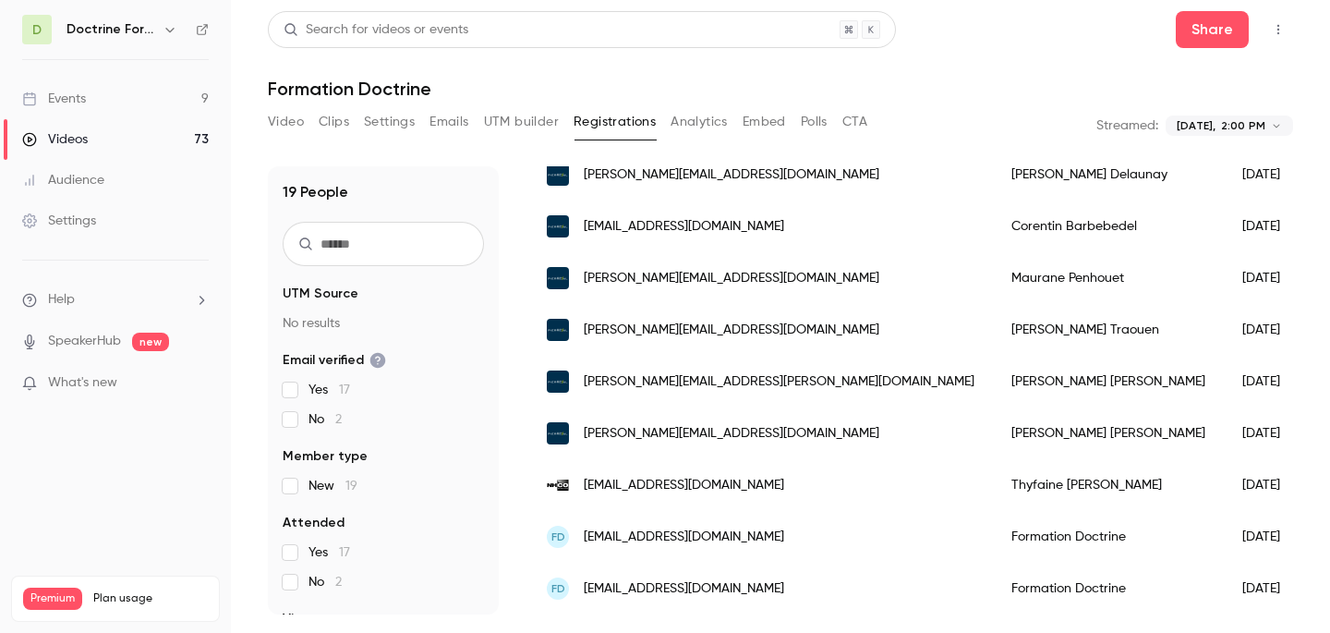
click at [693, 285] on span "[PERSON_NAME][EMAIL_ADDRESS][DOMAIN_NAME]" at bounding box center [732, 278] width 296 height 19
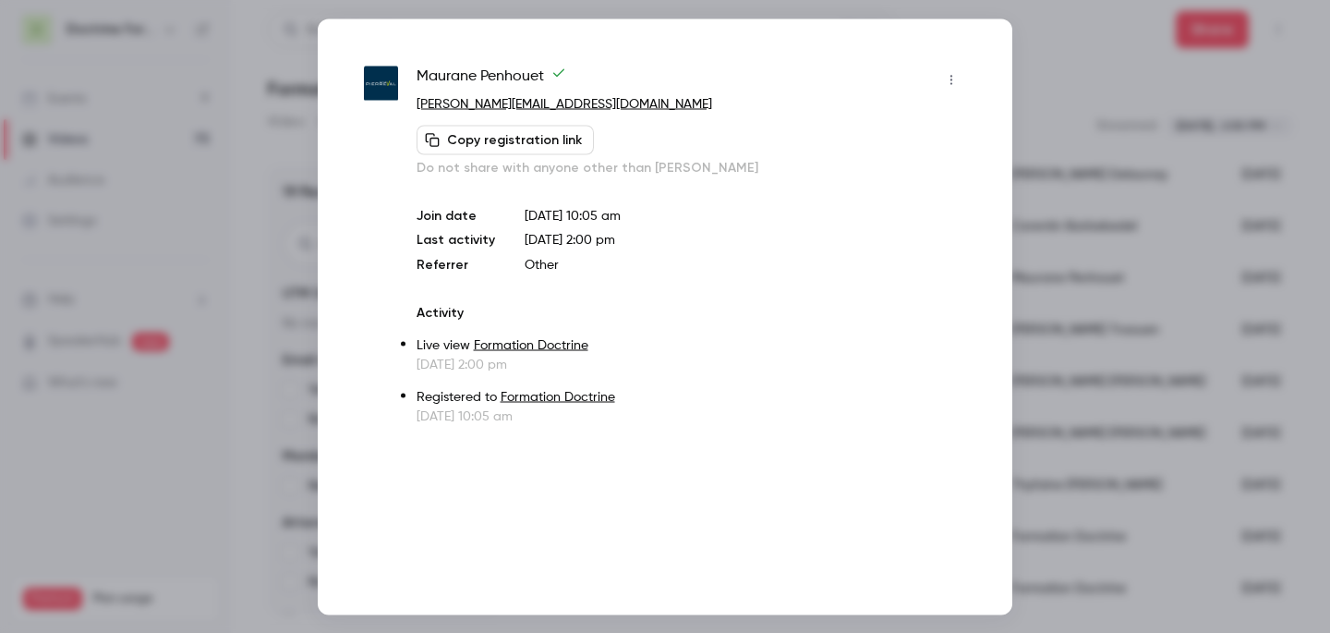
click at [1105, 237] on div at bounding box center [665, 316] width 1330 height 633
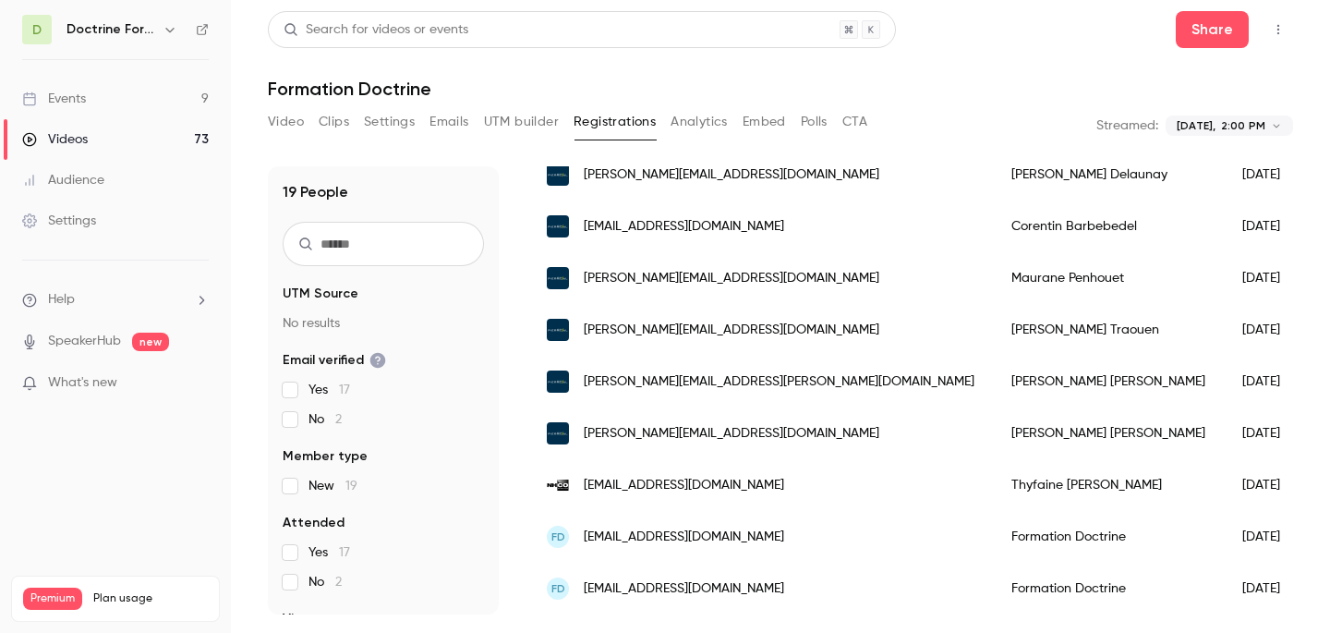
click at [658, 340] on div "[PERSON_NAME][EMAIL_ADDRESS][DOMAIN_NAME]" at bounding box center [760, 330] width 465 height 52
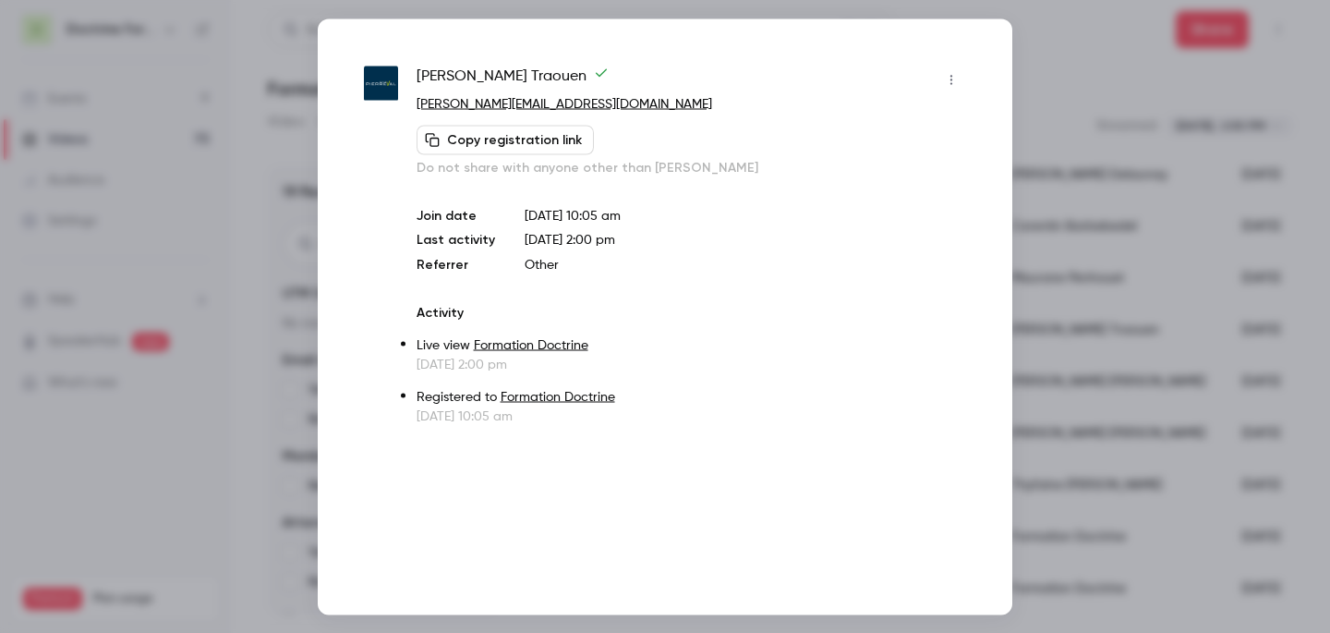
click at [1090, 175] on div at bounding box center [665, 316] width 1330 height 633
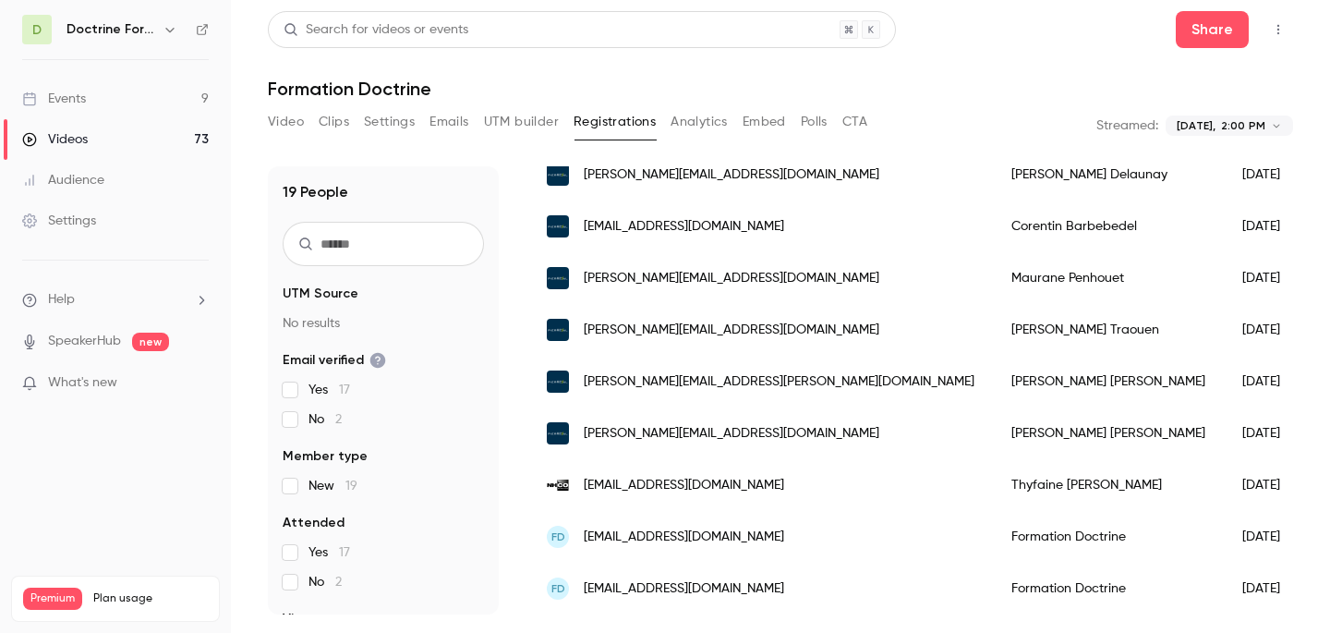
click at [679, 392] on div "[PERSON_NAME][EMAIL_ADDRESS][PERSON_NAME][DOMAIN_NAME]" at bounding box center [760, 382] width 465 height 52
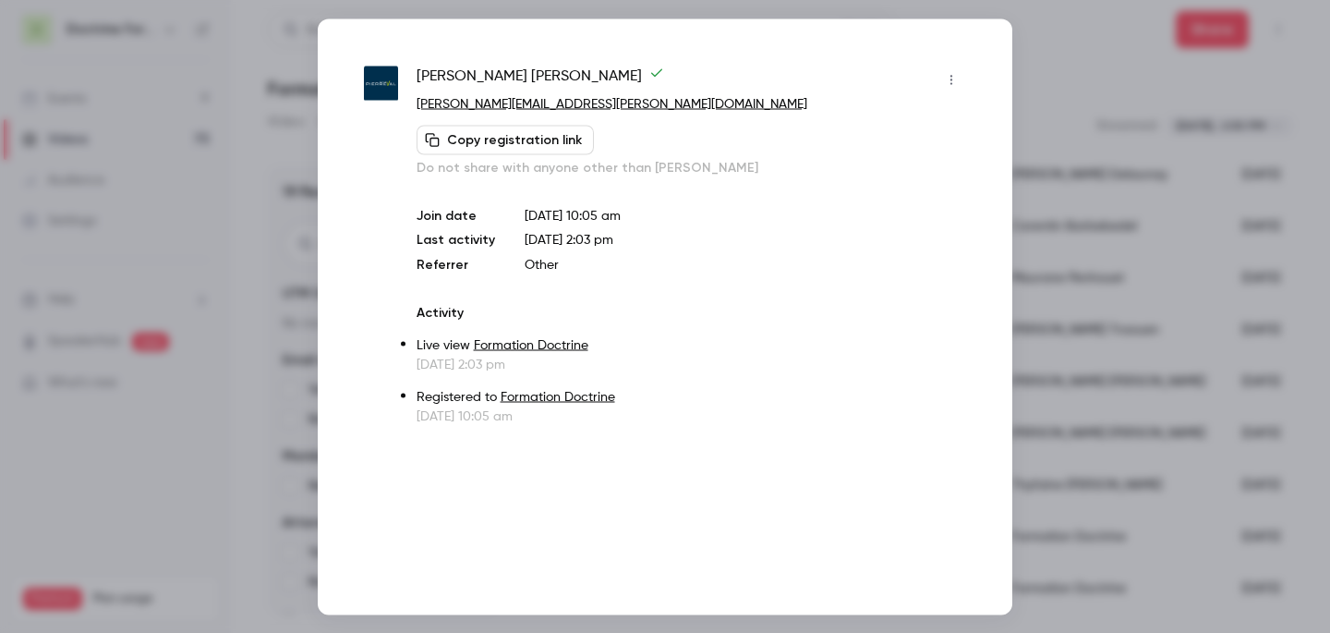
click at [1128, 243] on div at bounding box center [665, 316] width 1330 height 633
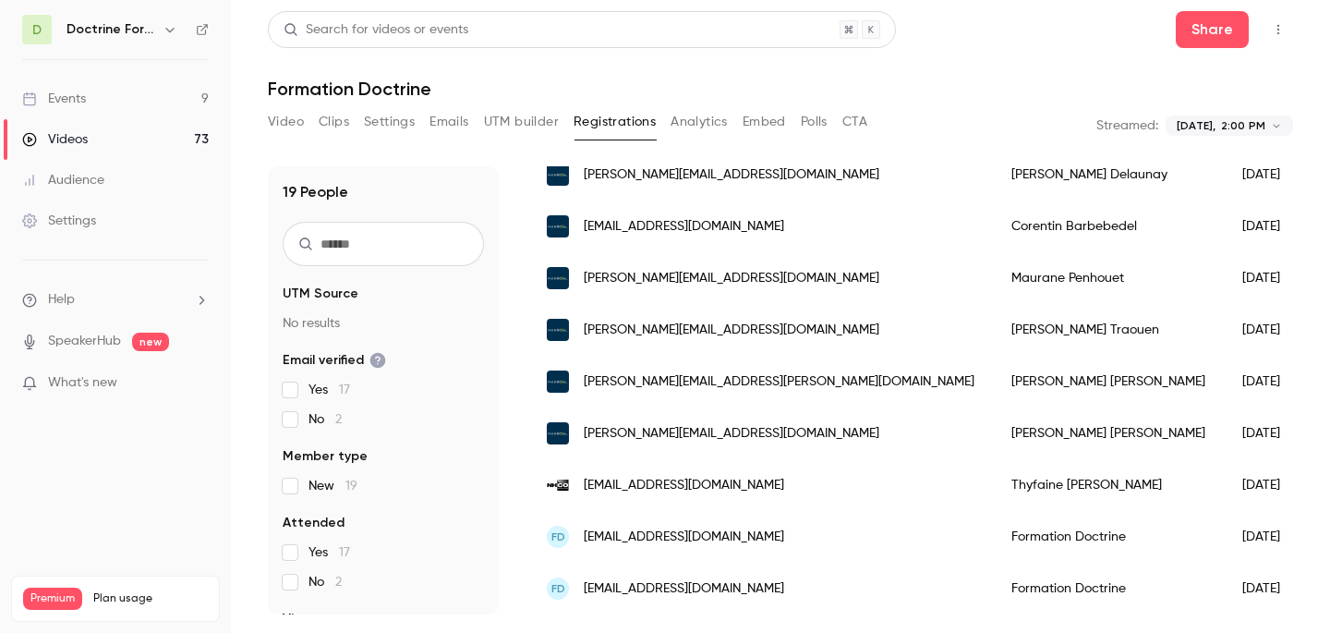
click at [690, 427] on span "[PERSON_NAME][EMAIL_ADDRESS][DOMAIN_NAME]" at bounding box center [732, 433] width 296 height 19
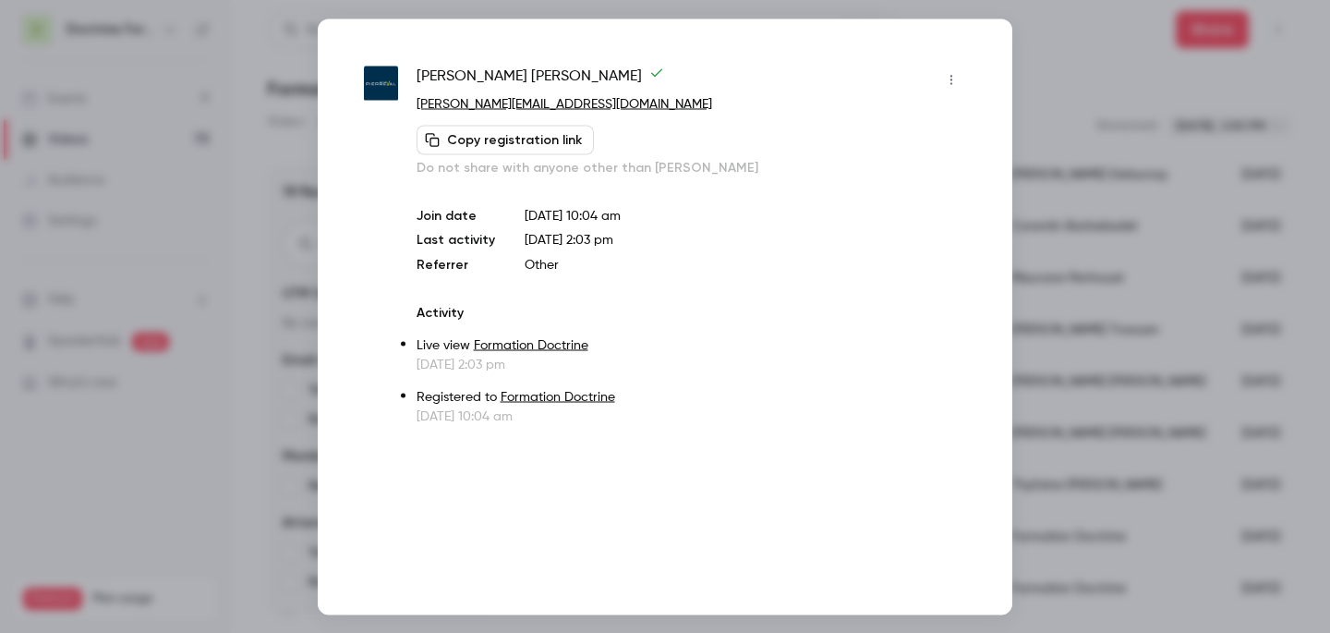
click at [1097, 234] on div at bounding box center [665, 316] width 1330 height 633
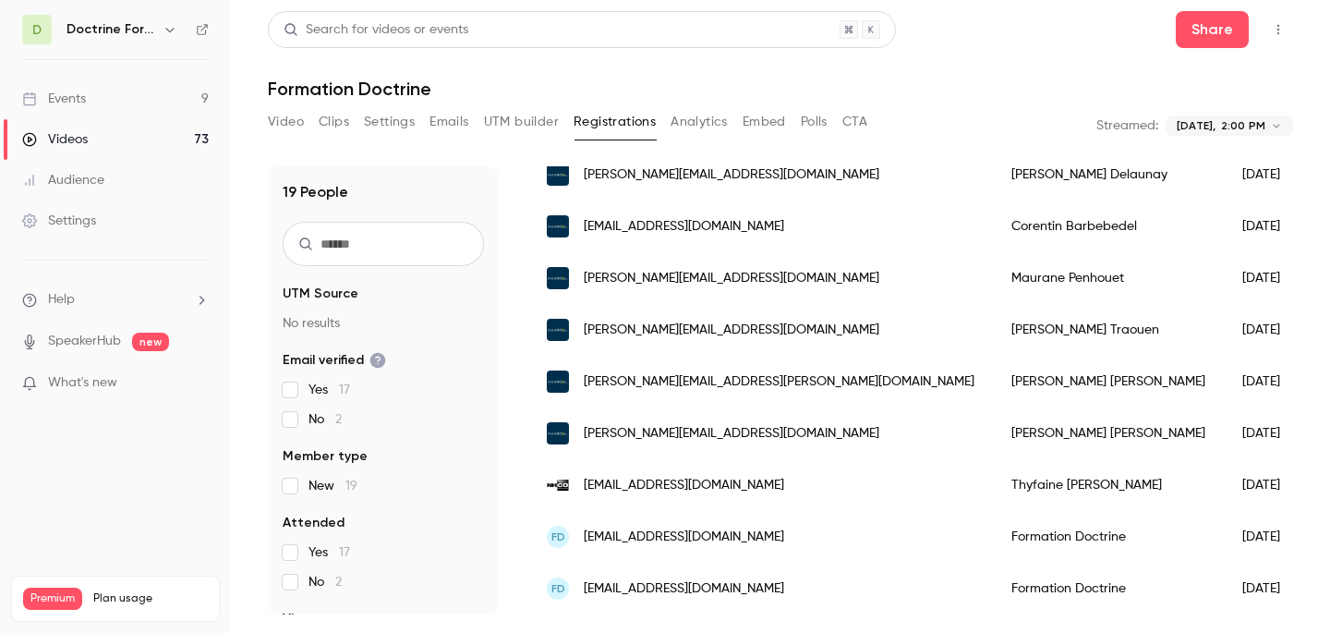
click at [643, 489] on span "[EMAIL_ADDRESS][DOMAIN_NAME]" at bounding box center [684, 485] width 200 height 19
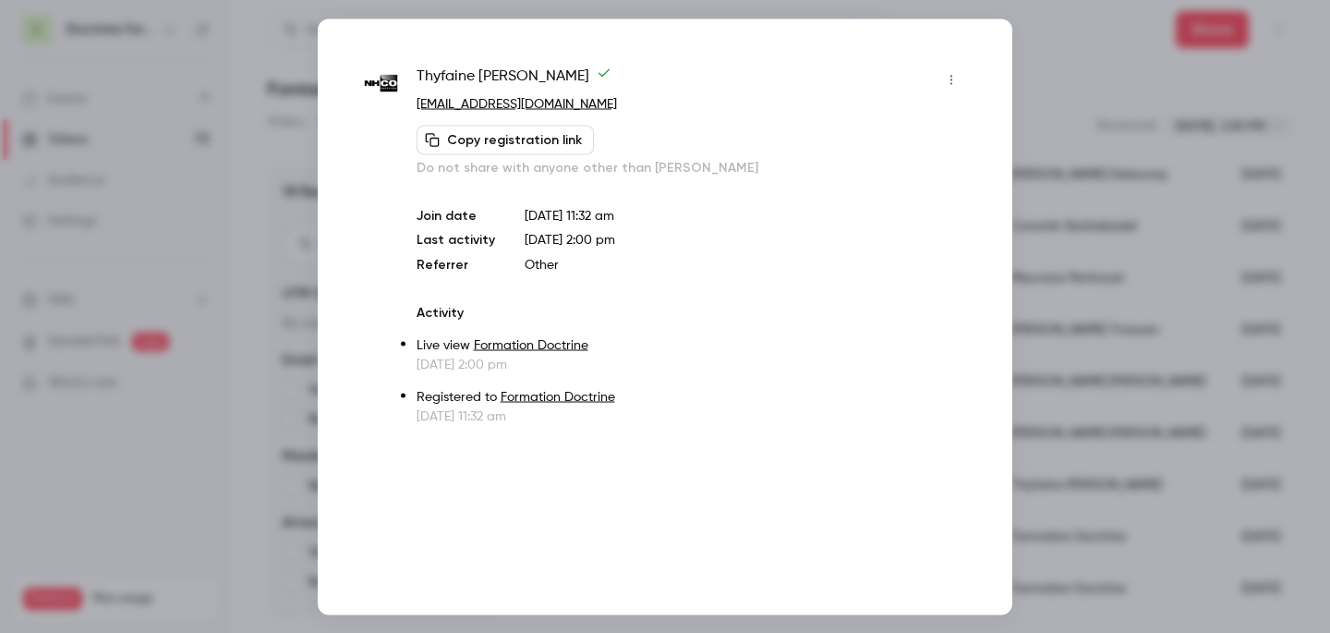
click at [1161, 165] on div at bounding box center [665, 316] width 1330 height 633
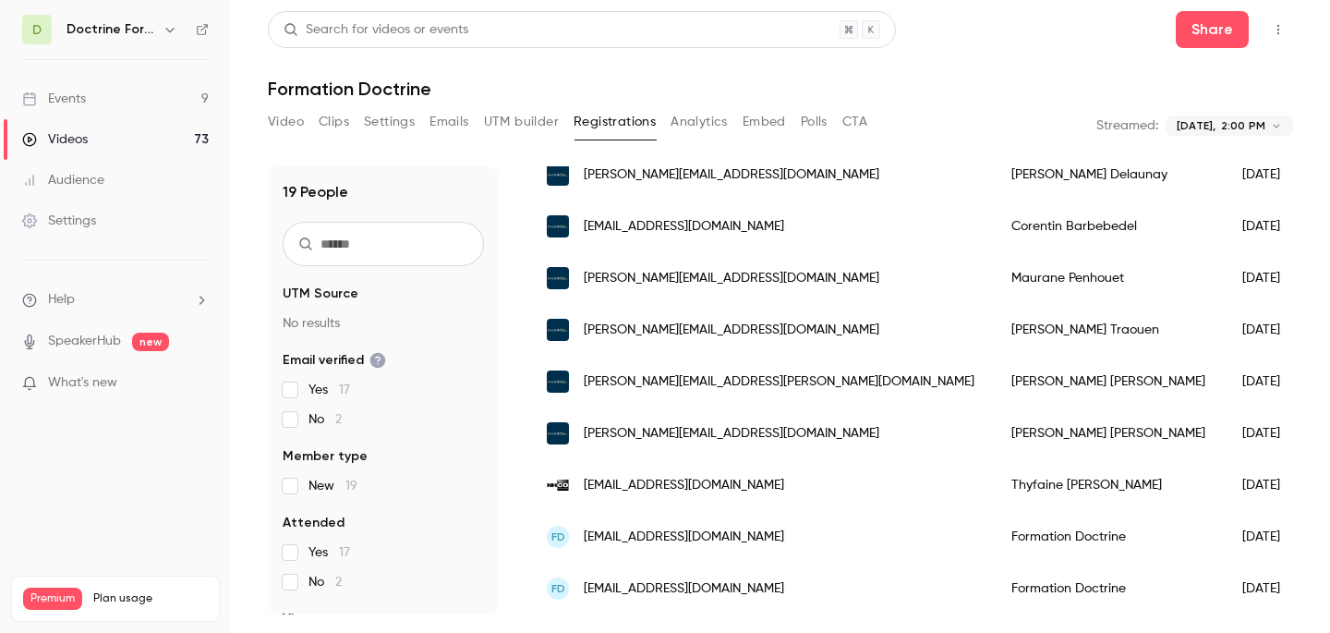
click at [669, 549] on div "FD [EMAIL_ADDRESS][DOMAIN_NAME]" at bounding box center [760, 537] width 465 height 52
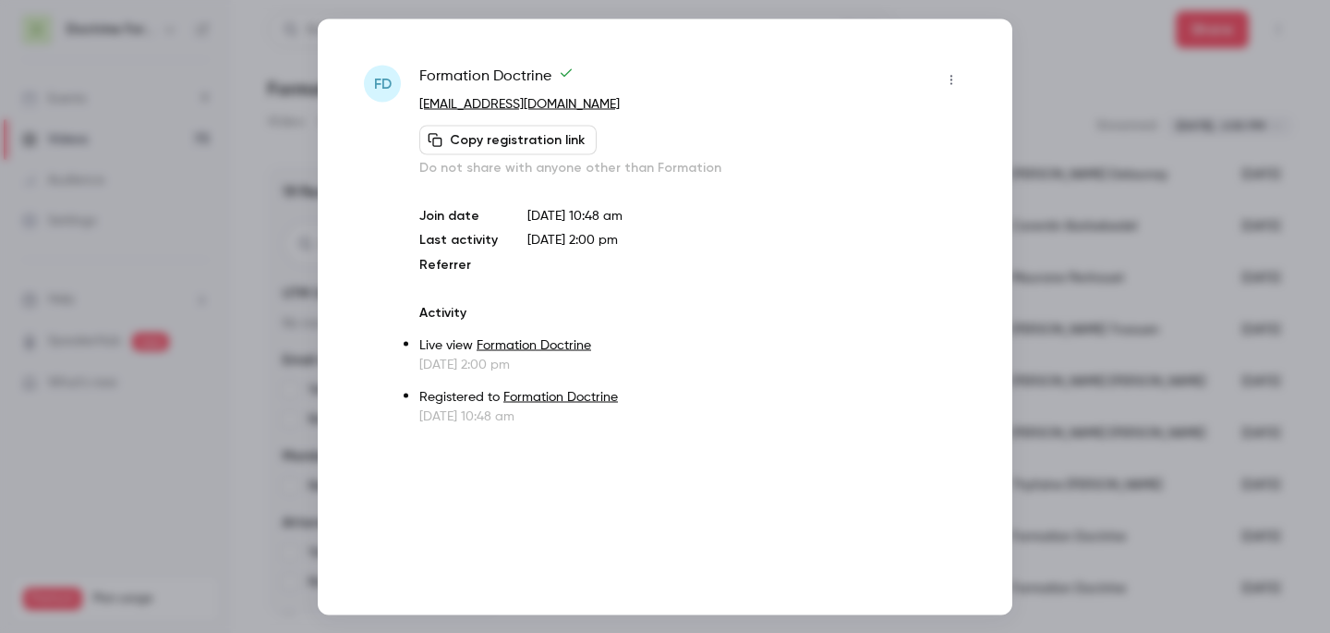
click at [1119, 245] on div at bounding box center [665, 316] width 1330 height 633
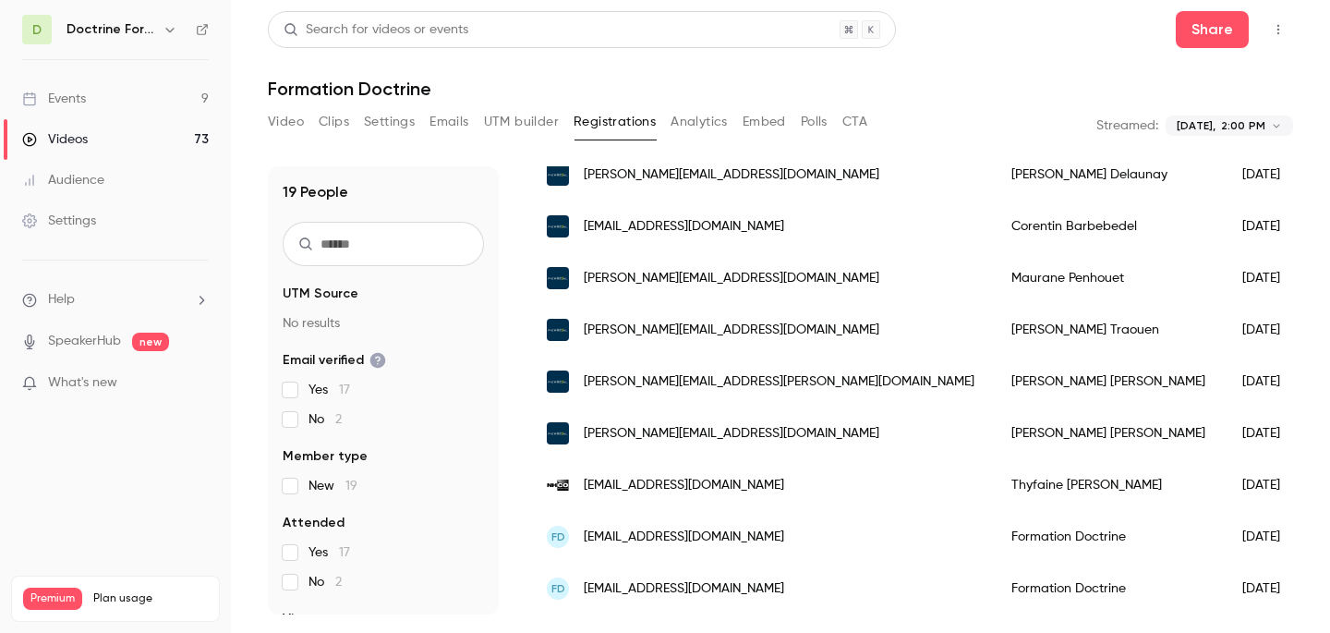
click at [670, 591] on span "[EMAIL_ADDRESS][DOMAIN_NAME]" at bounding box center [684, 588] width 200 height 19
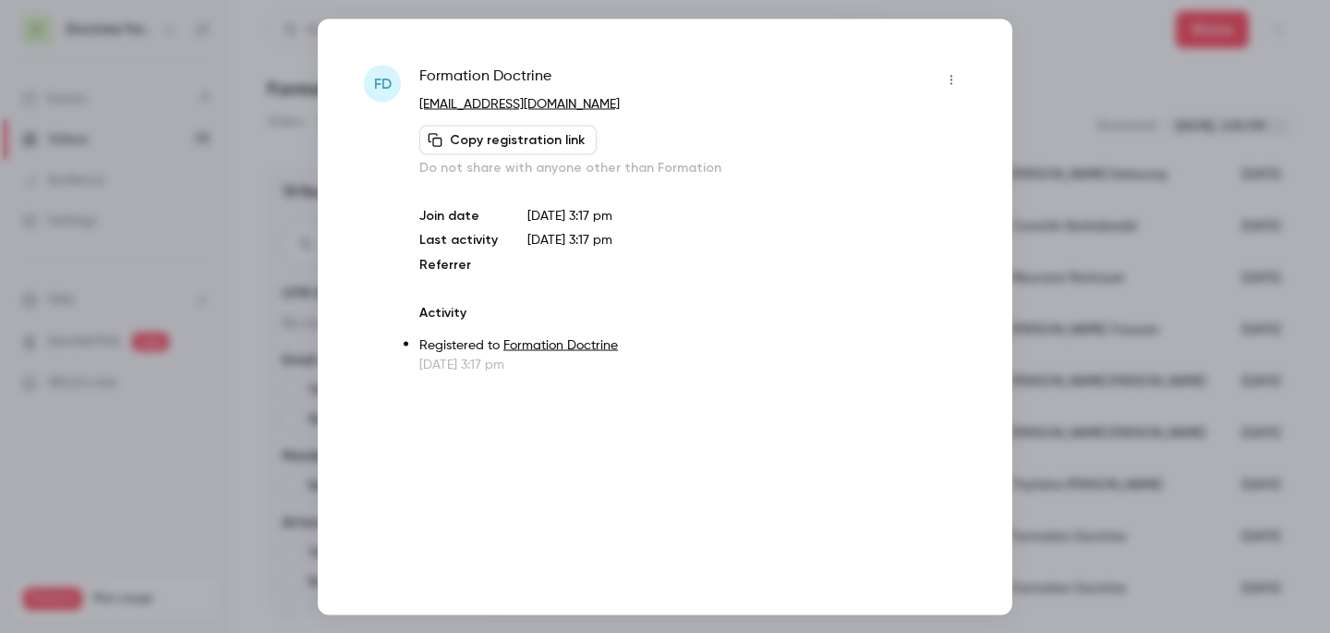
click at [1122, 176] on div at bounding box center [665, 316] width 1330 height 633
